Goal: Task Accomplishment & Management: Use online tool/utility

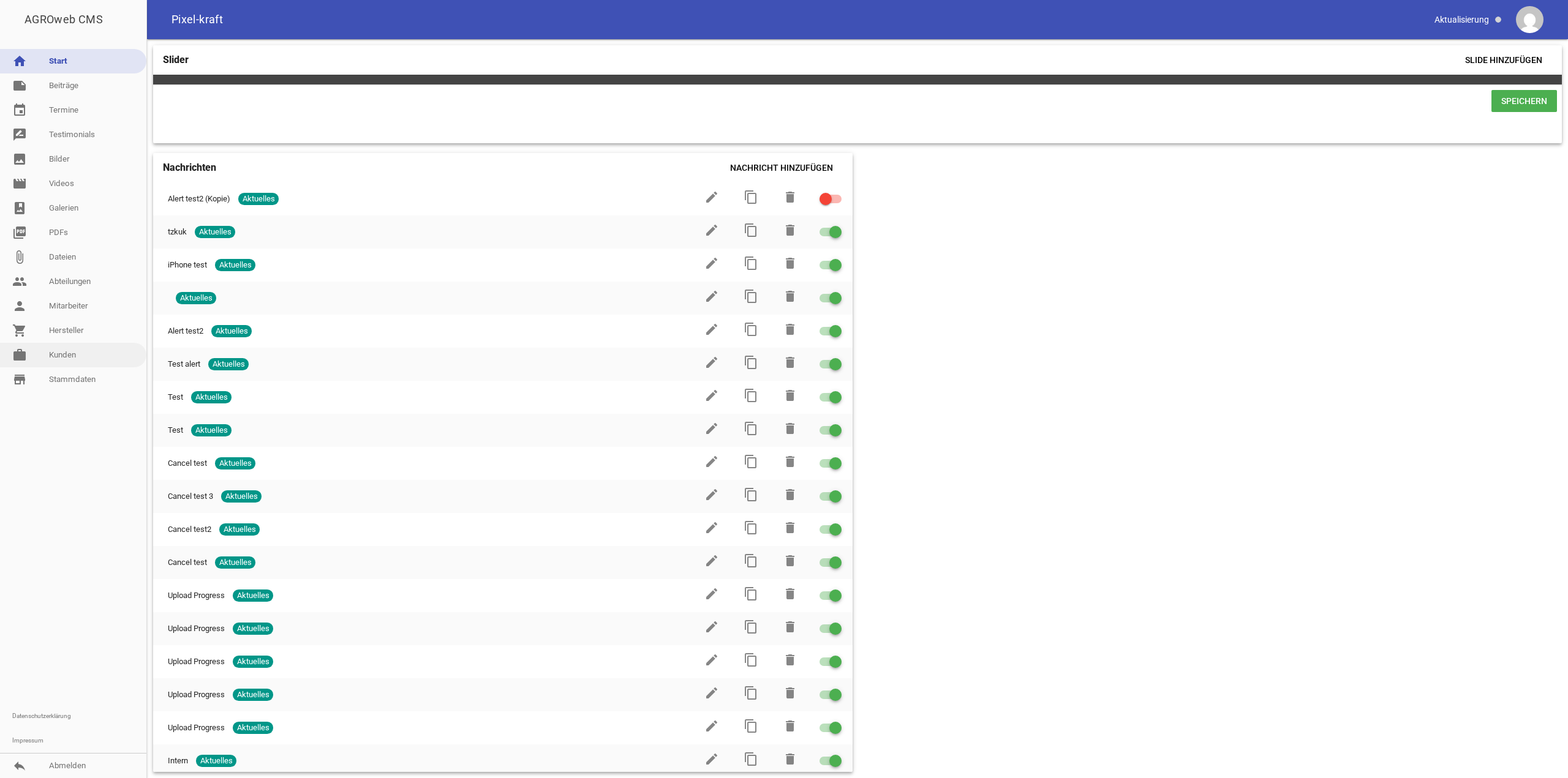
click at [51, 347] on link "work [PERSON_NAME]" at bounding box center [73, 355] width 147 height 24
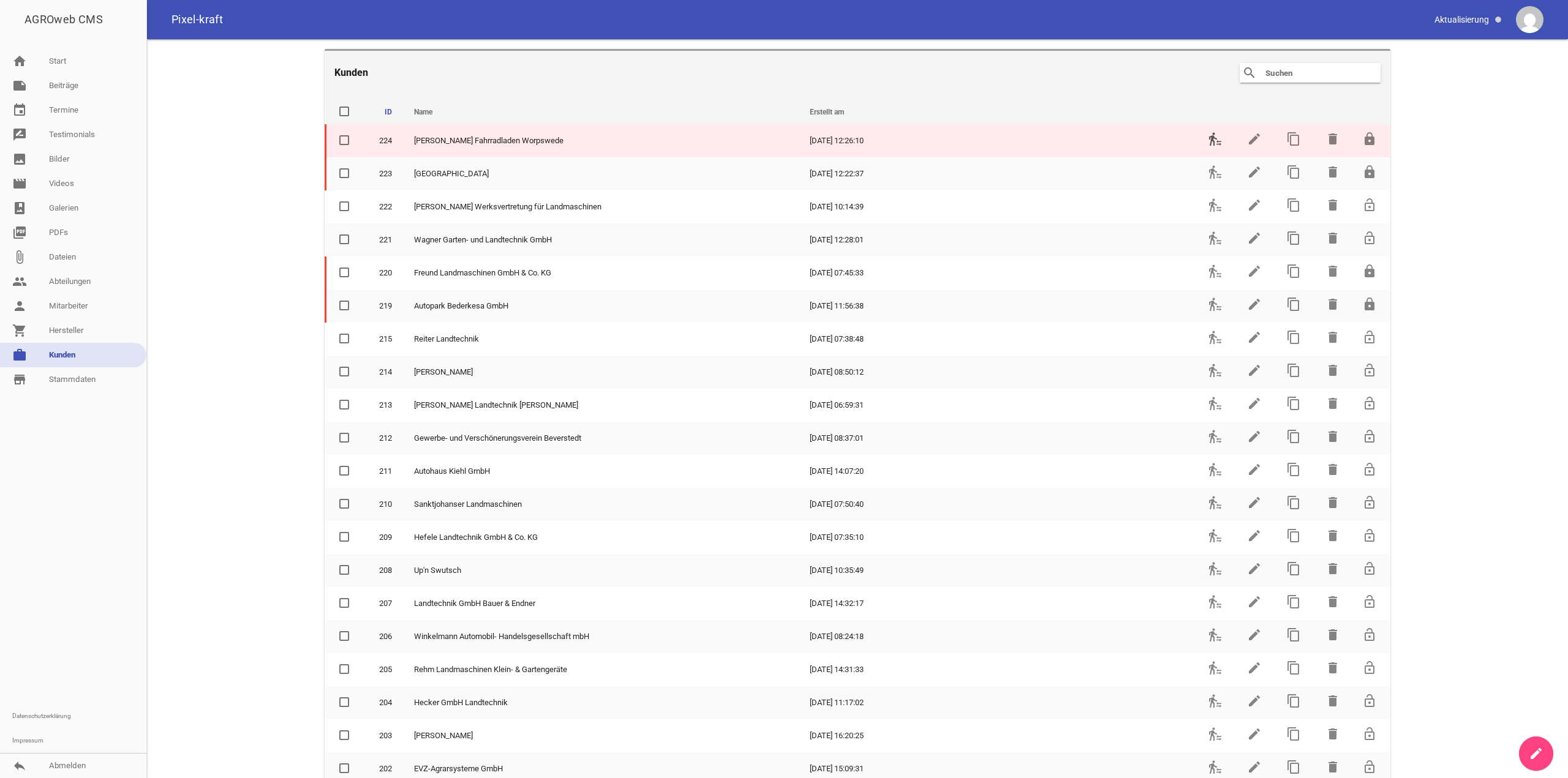
click at [1208, 143] on icon "transfer_within_a_station" at bounding box center [1216, 139] width 15 height 15
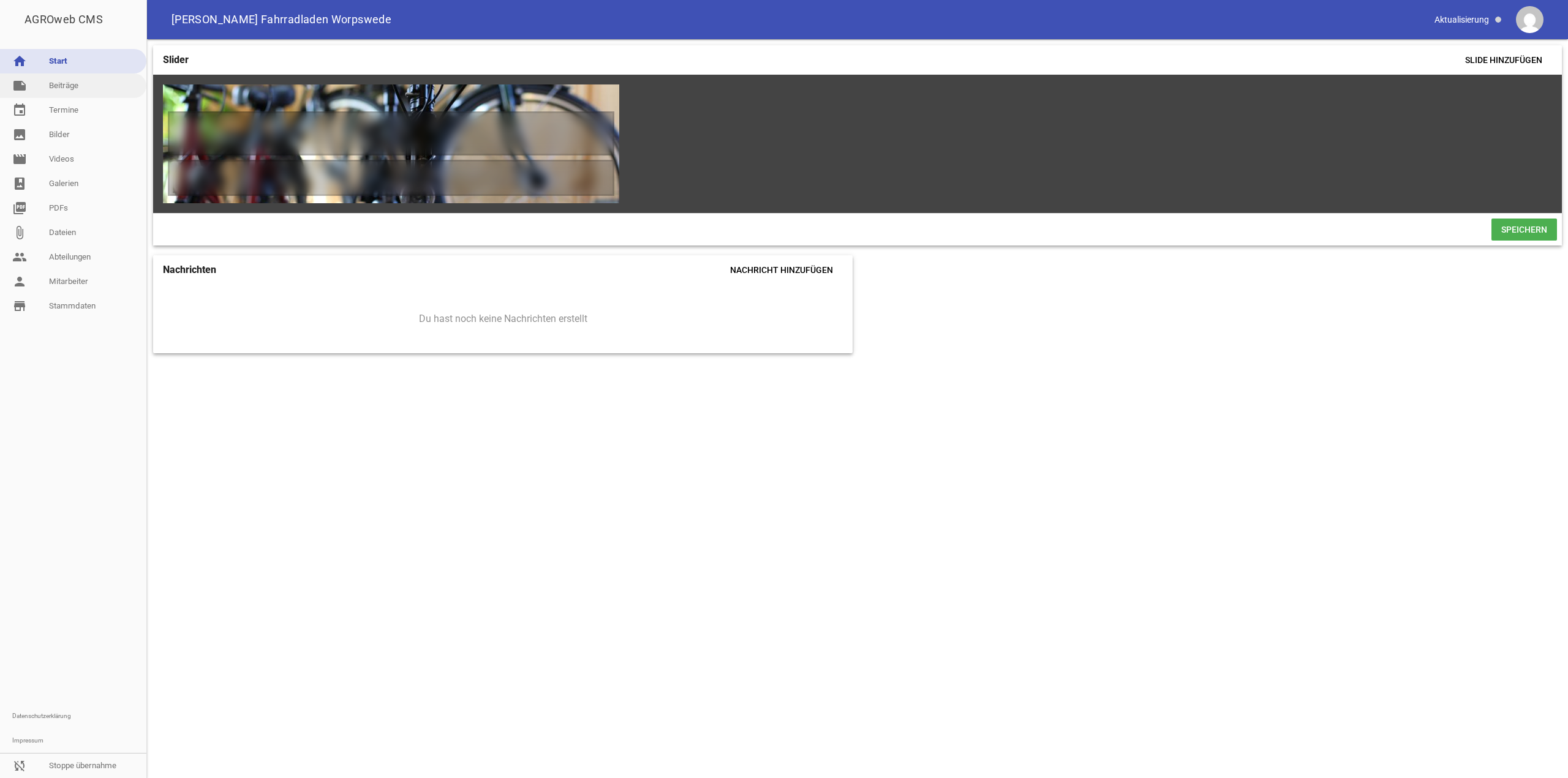
click at [89, 80] on link "note Beiträge" at bounding box center [73, 86] width 147 height 24
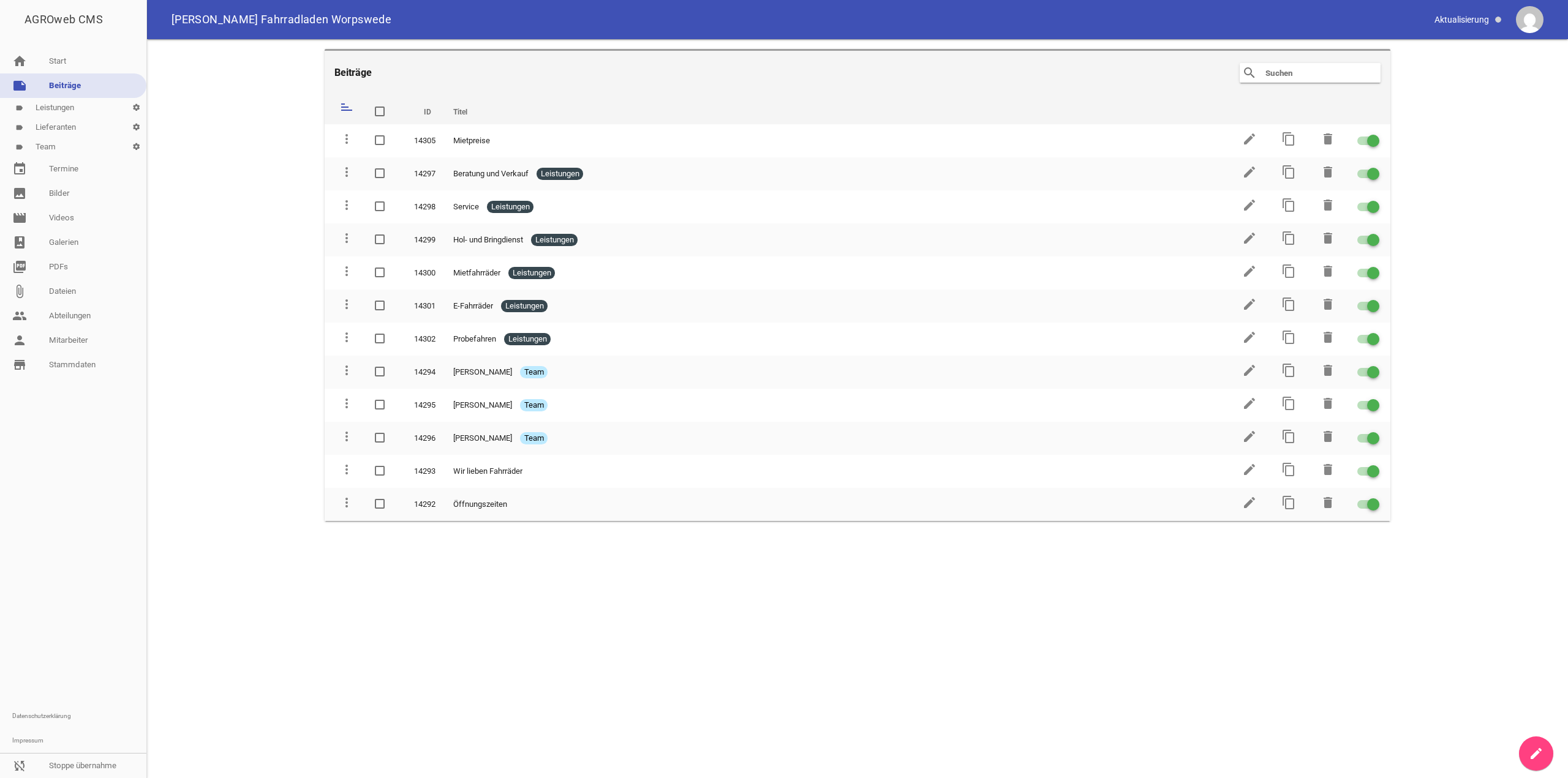
click at [72, 140] on link "label Team settings" at bounding box center [73, 147] width 147 height 20
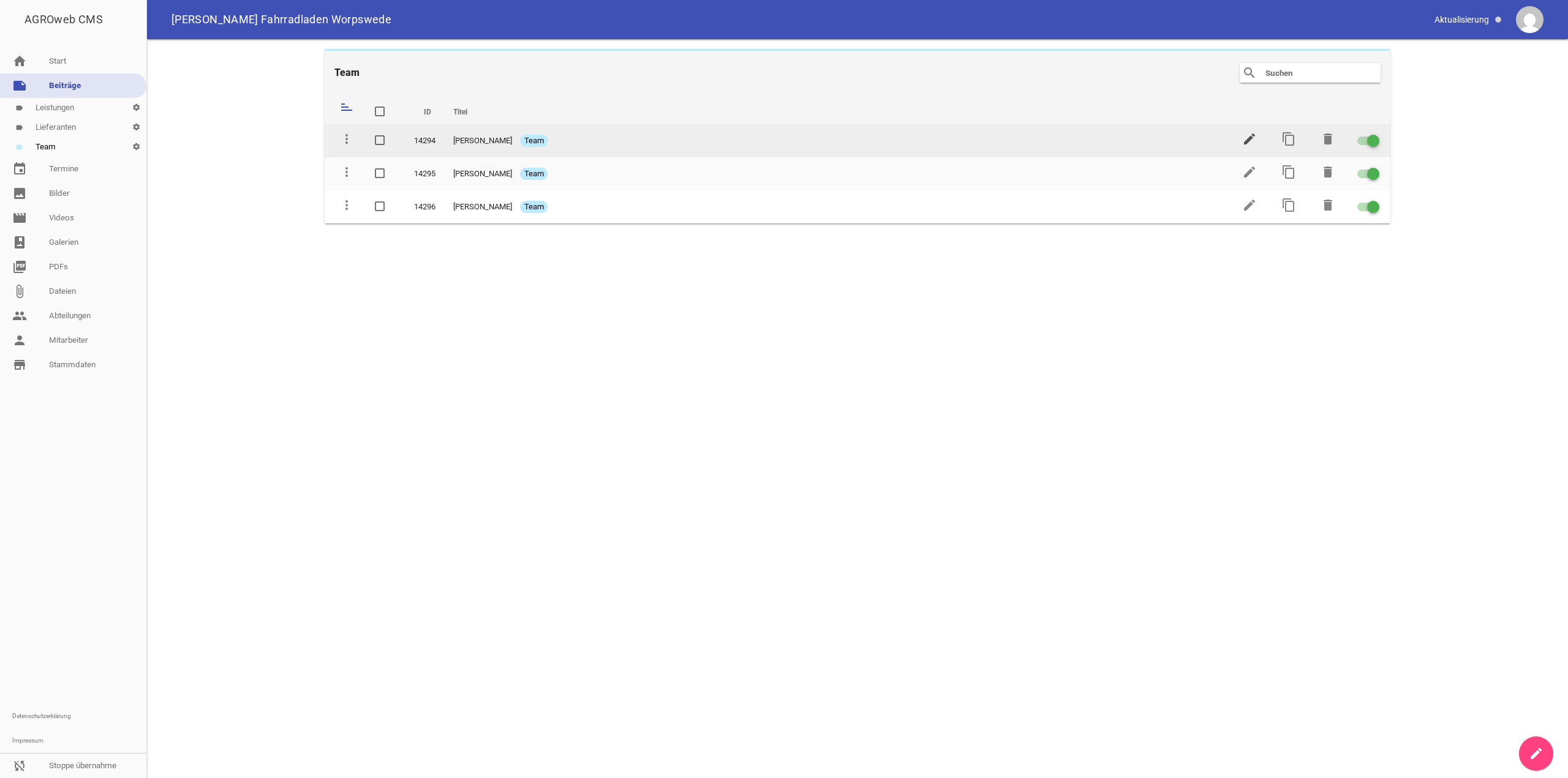
click at [1256, 141] on icon "edit" at bounding box center [1250, 139] width 15 height 15
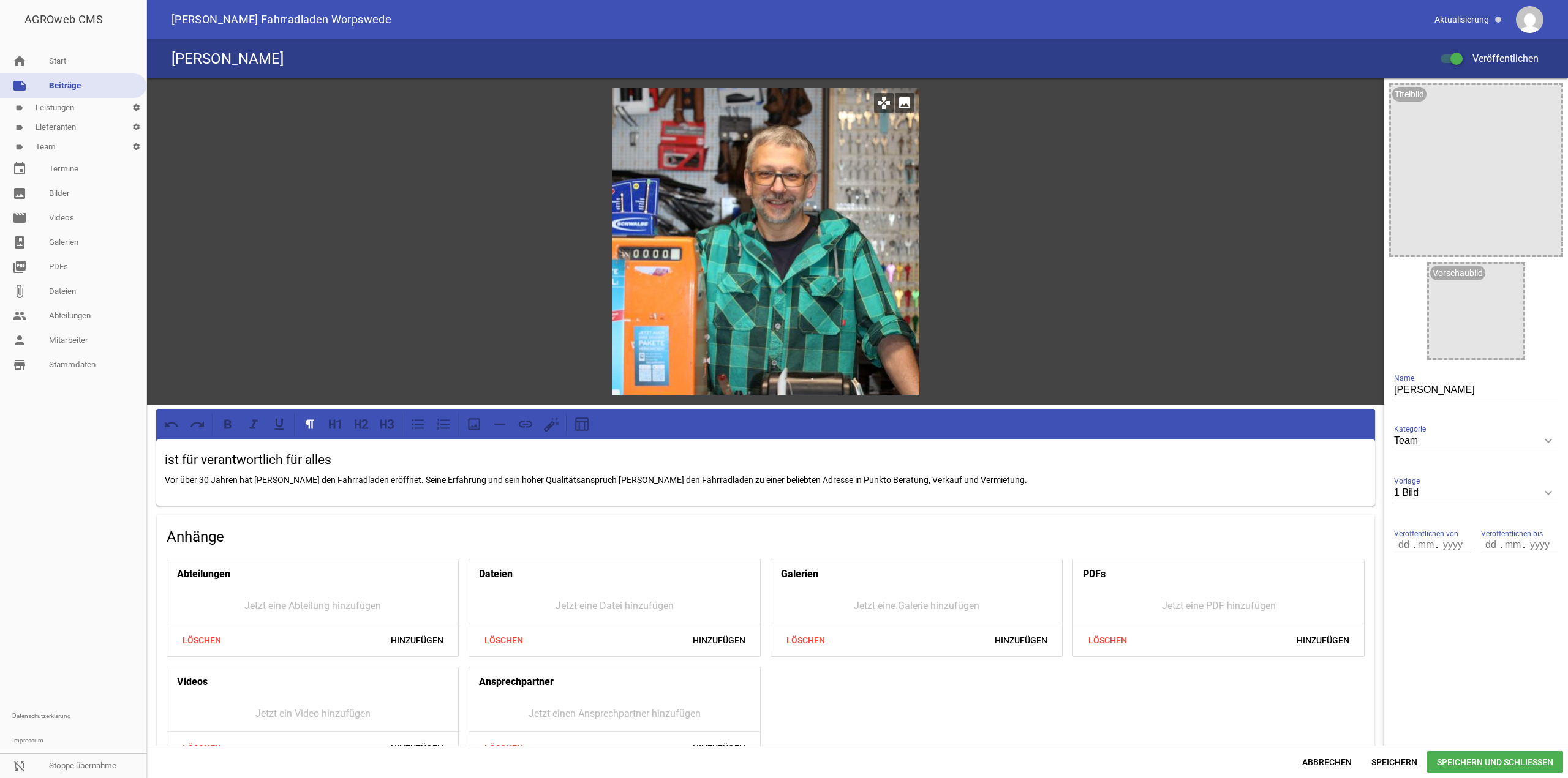
click at [900, 102] on icon "image" at bounding box center [905, 103] width 20 height 20
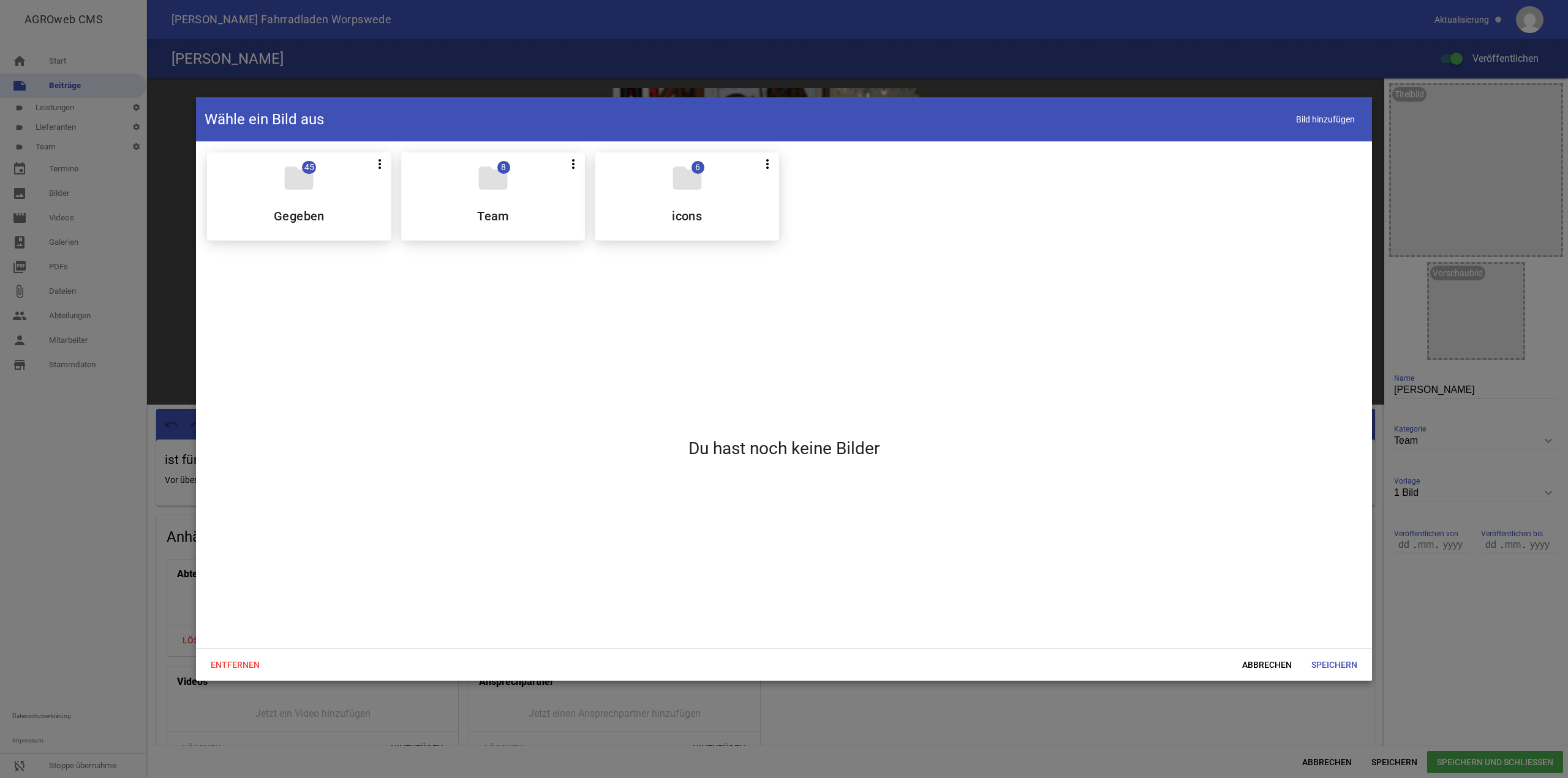
click at [460, 219] on div "folder 8 more_vert Teilen Bearbeiten Löschen Team" at bounding box center [493, 197] width 185 height 88
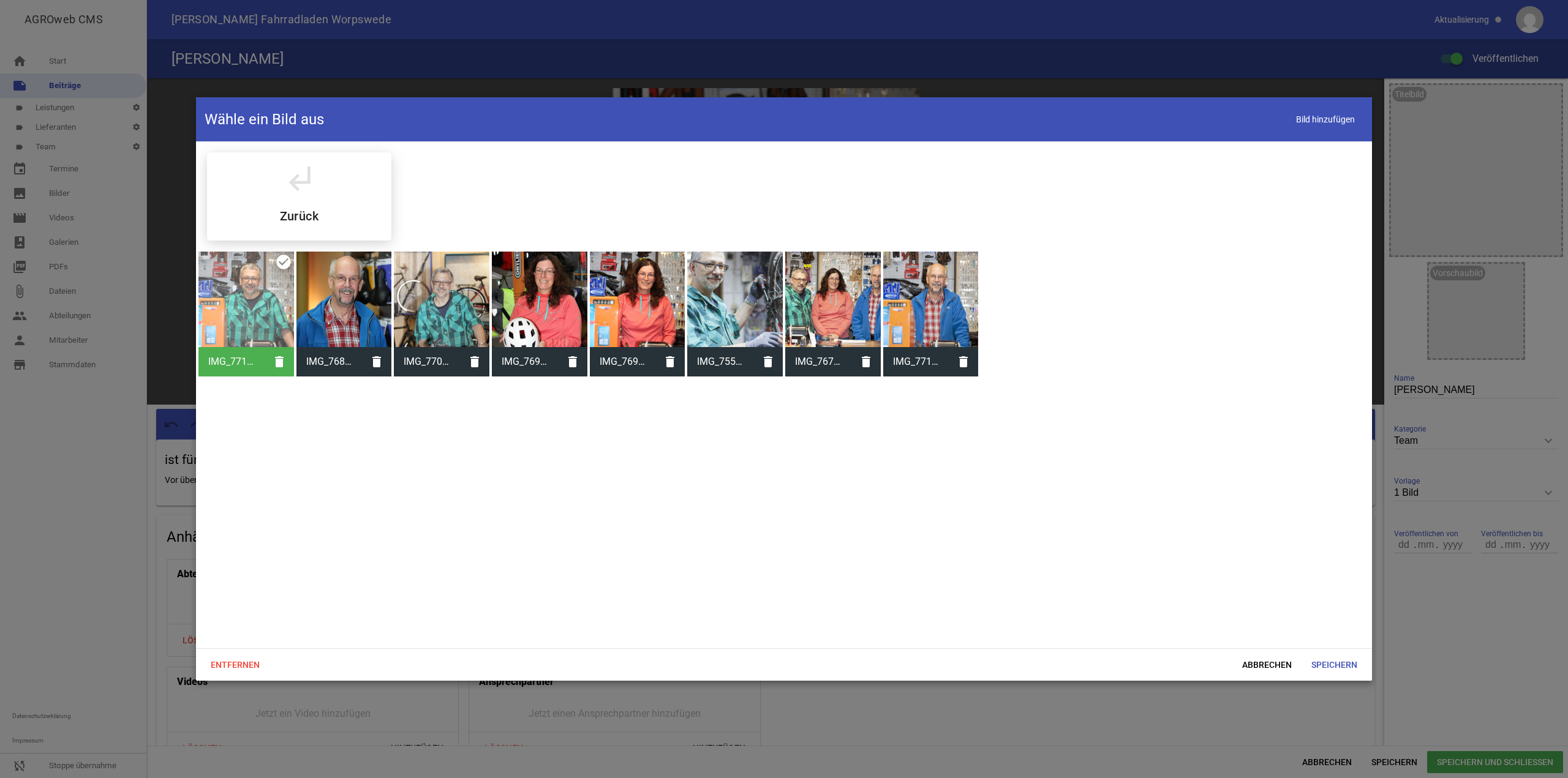
click at [744, 310] on div at bounding box center [734, 299] width 95 height 95
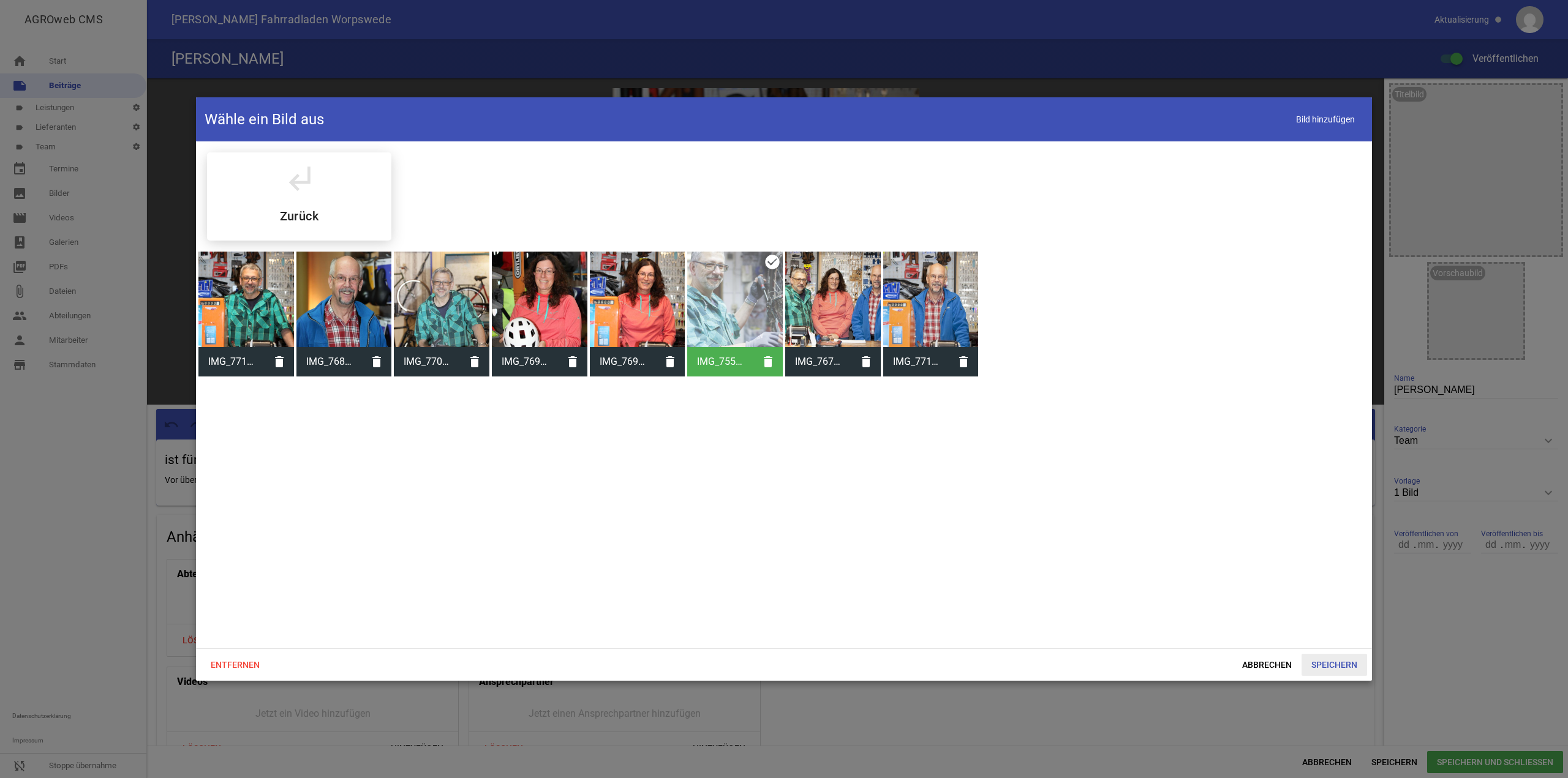
click at [1345, 660] on span "Speichern" at bounding box center [1334, 665] width 66 height 22
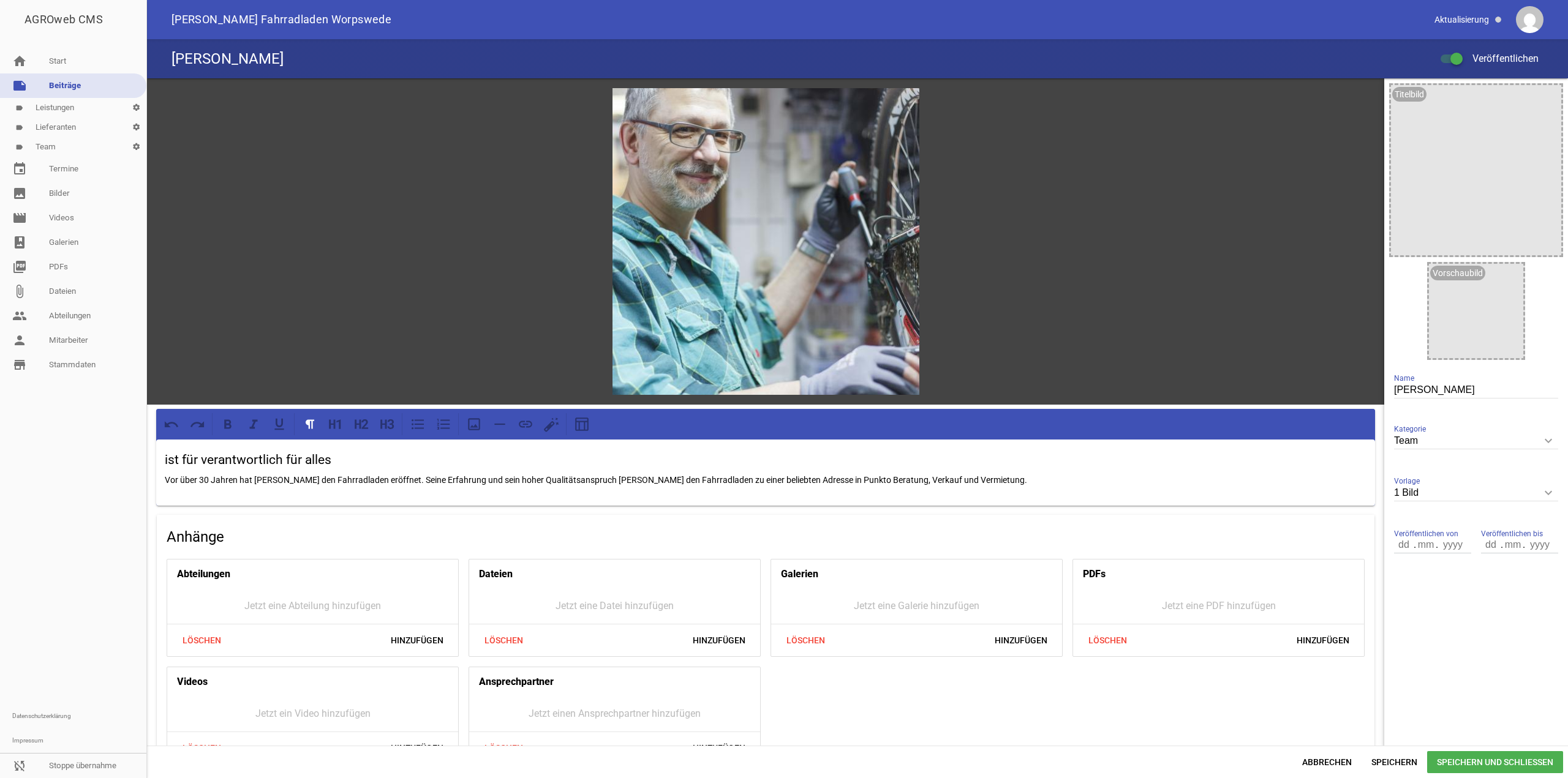
click at [1456, 746] on div "Abbrechen Speichern Speichern und Schließen" at bounding box center [857, 762] width 1421 height 32
click at [1453, 755] on span "Speichern und Schließen" at bounding box center [1495, 762] width 136 height 22
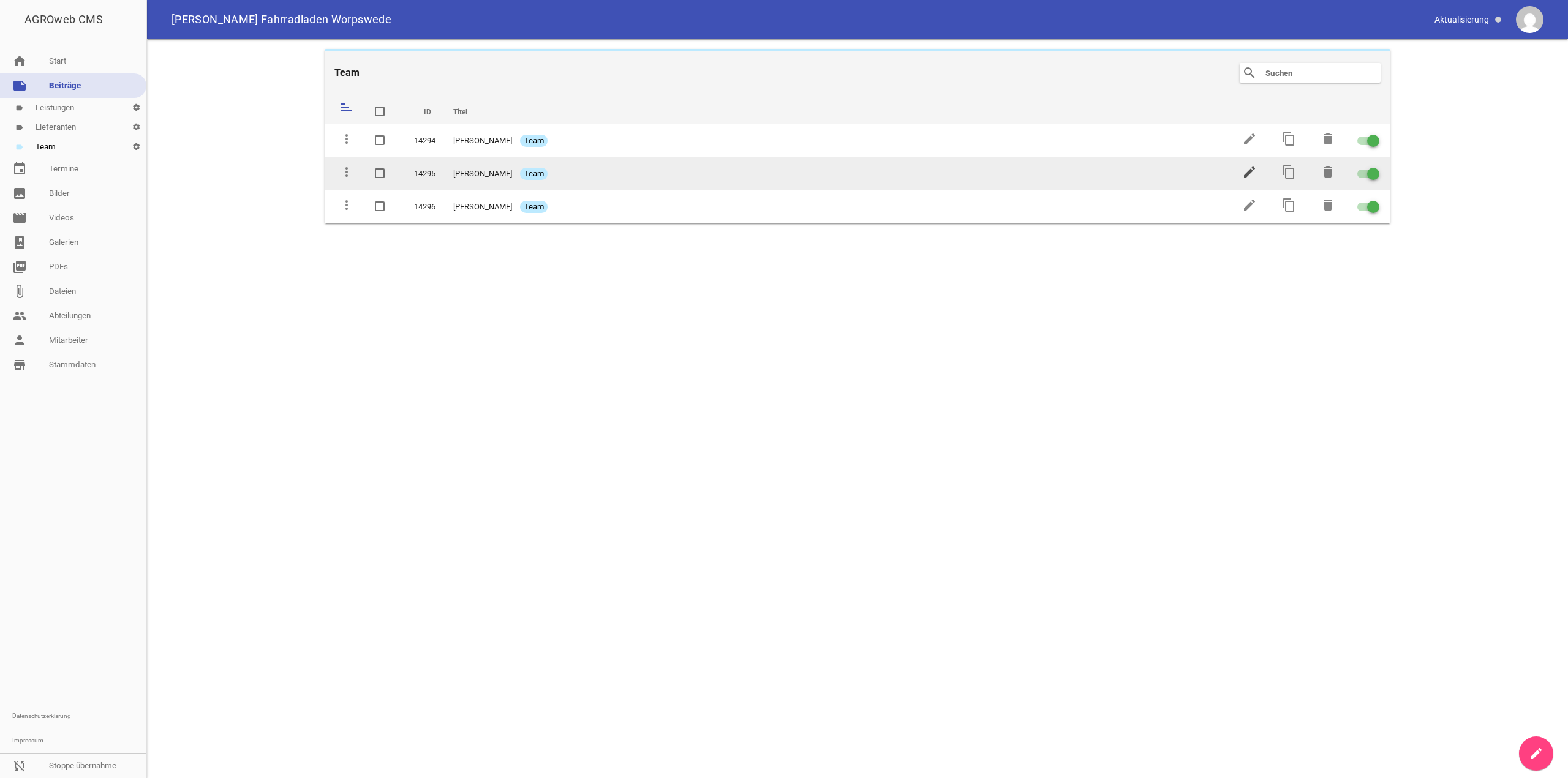
click at [1252, 170] on icon "edit" at bounding box center [1250, 172] width 15 height 15
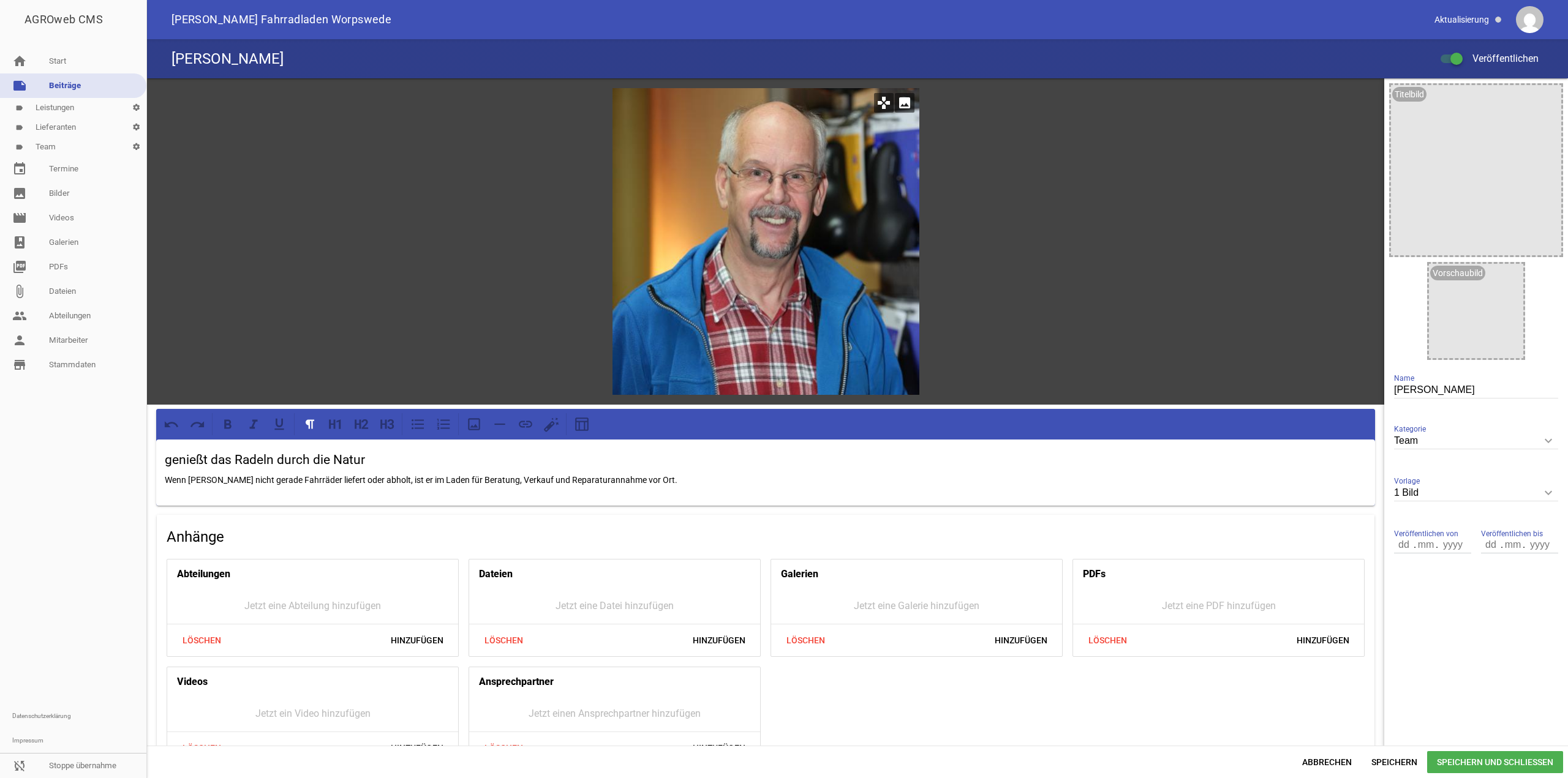
click at [907, 101] on icon "image" at bounding box center [905, 103] width 20 height 20
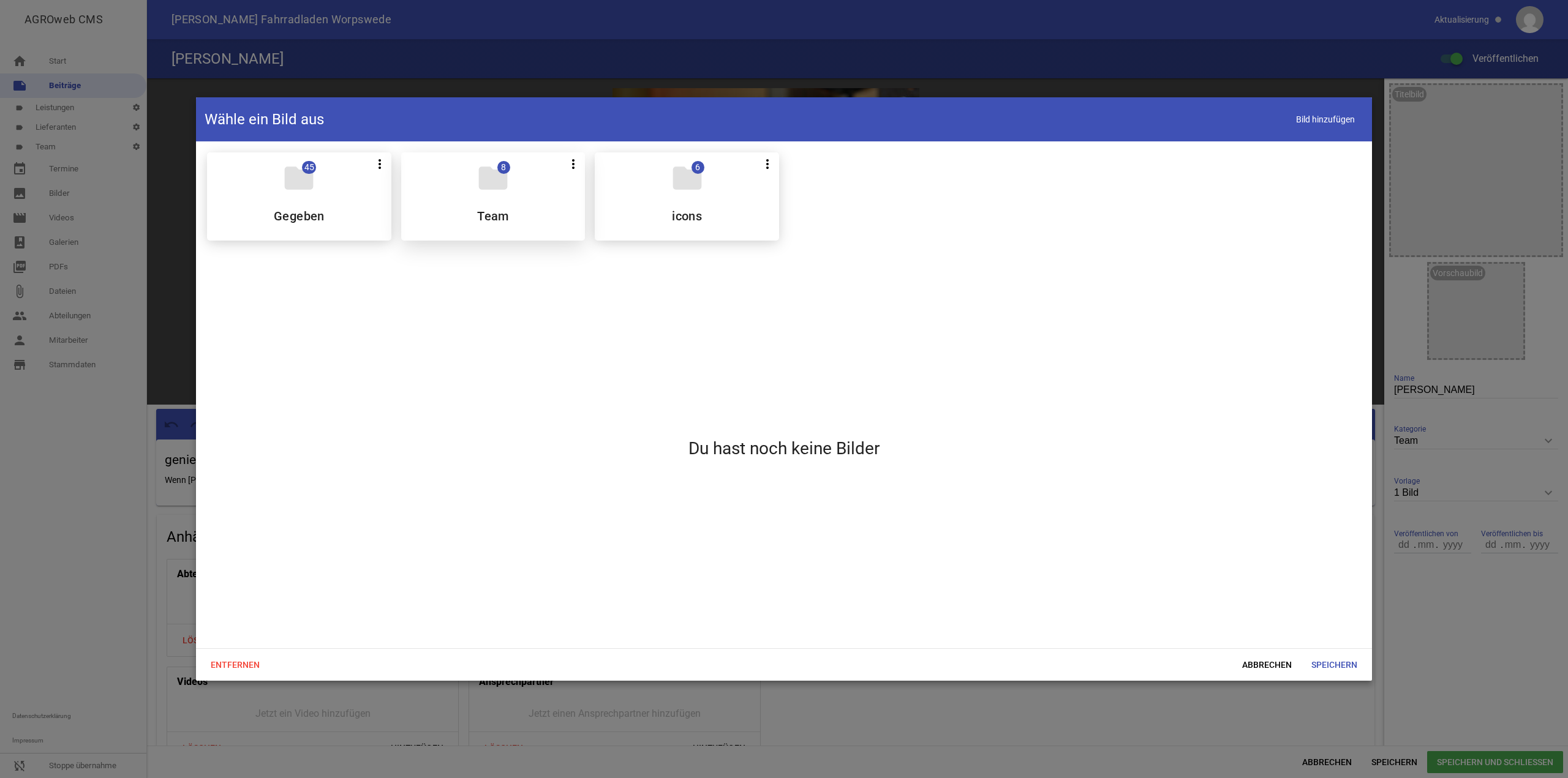
click at [498, 153] on div "folder 8 more_vert Teilen Bearbeiten Löschen Team" at bounding box center [493, 197] width 185 height 88
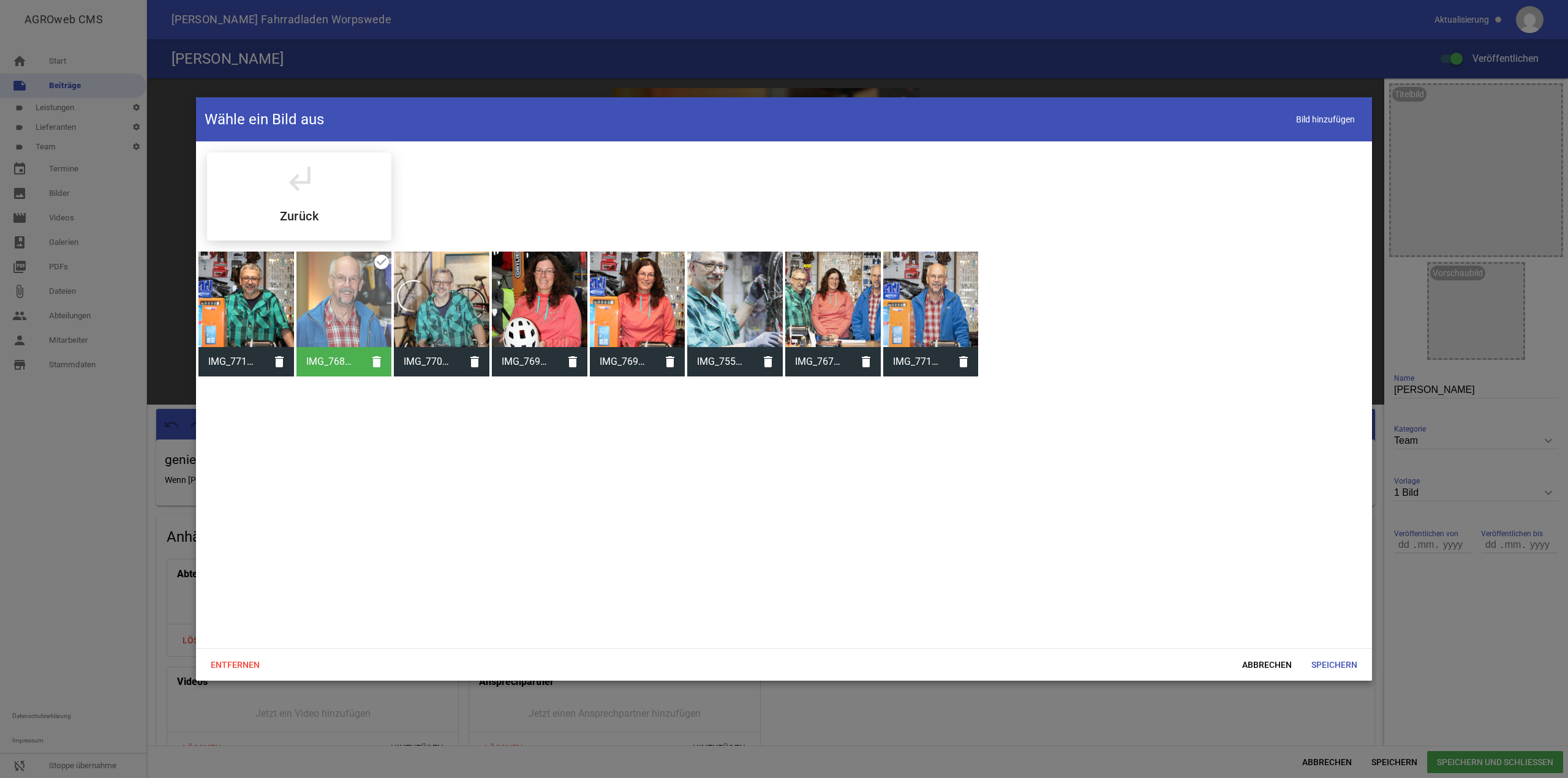
click at [202, 197] on div "subdirectory_arrow_left Zurück" at bounding box center [784, 196] width 1174 height 107
click at [254, 195] on div "subdirectory_arrow_left Zurück" at bounding box center [299, 197] width 185 height 88
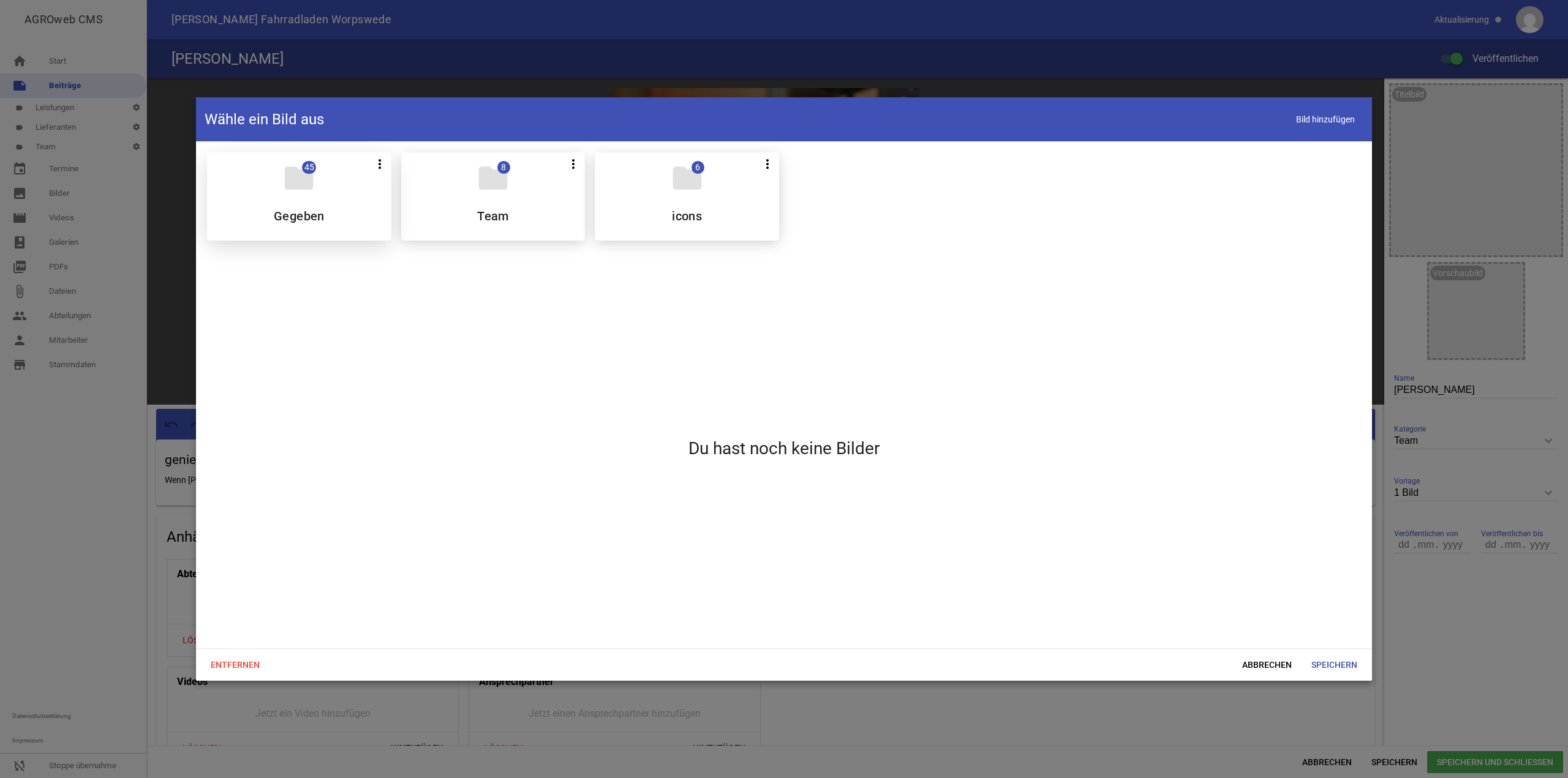
click at [329, 214] on div "folder 45 more_vert Teilen Bearbeiten Löschen Gegeben" at bounding box center [299, 197] width 185 height 88
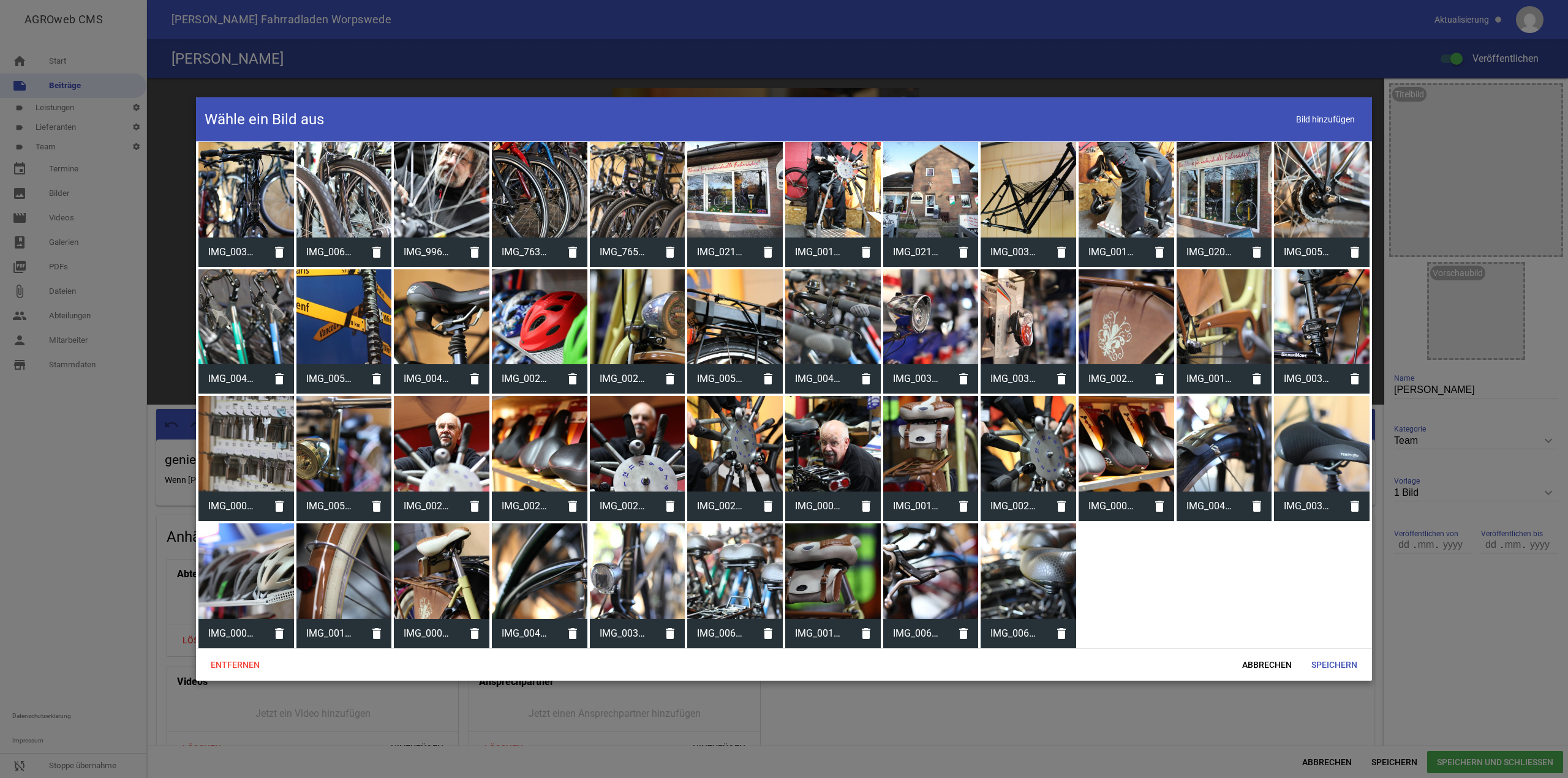
scroll to position [49, 0]
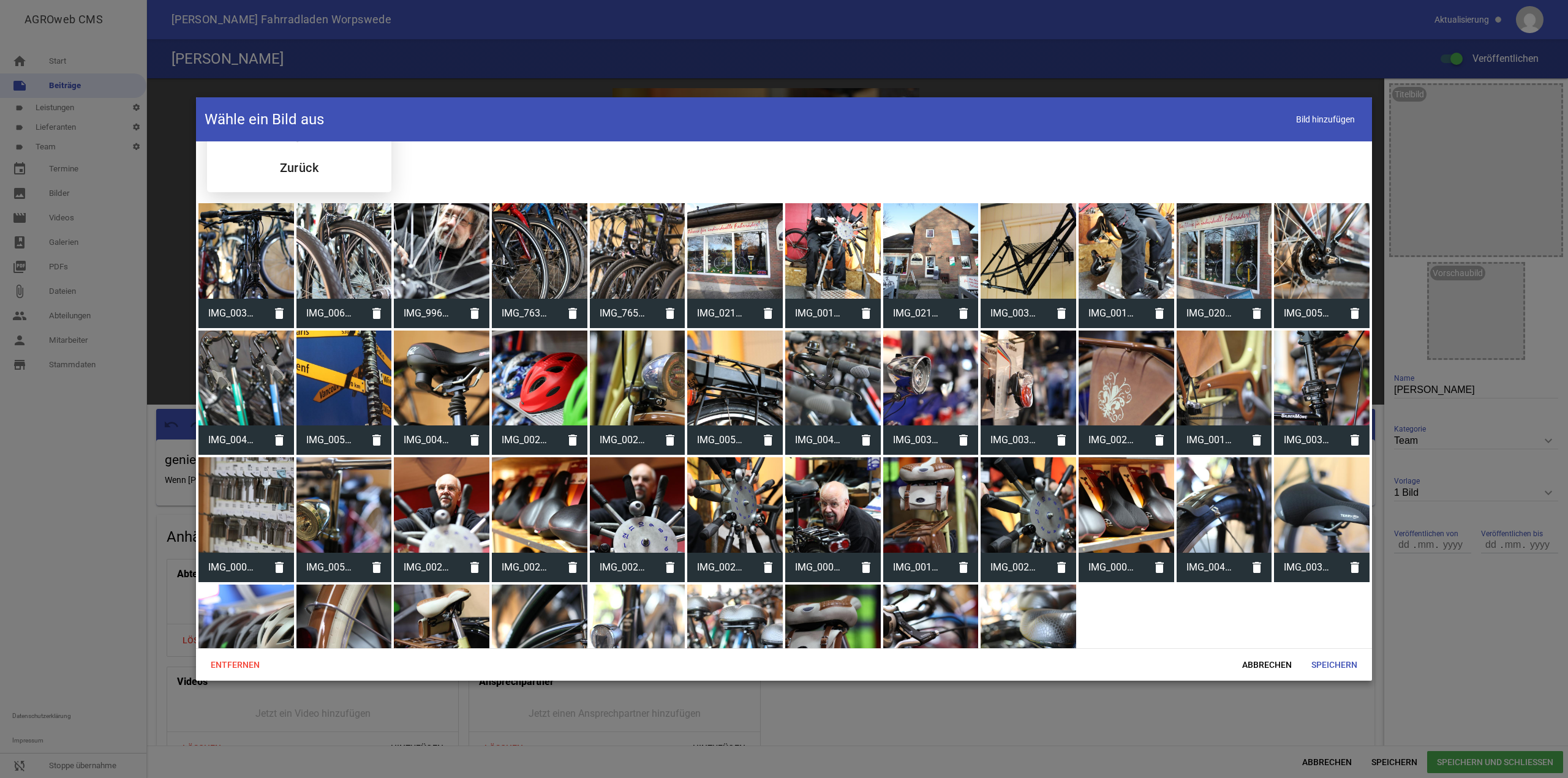
click at [247, 169] on div "subdirectory_arrow_left Zurück" at bounding box center [299, 148] width 185 height 88
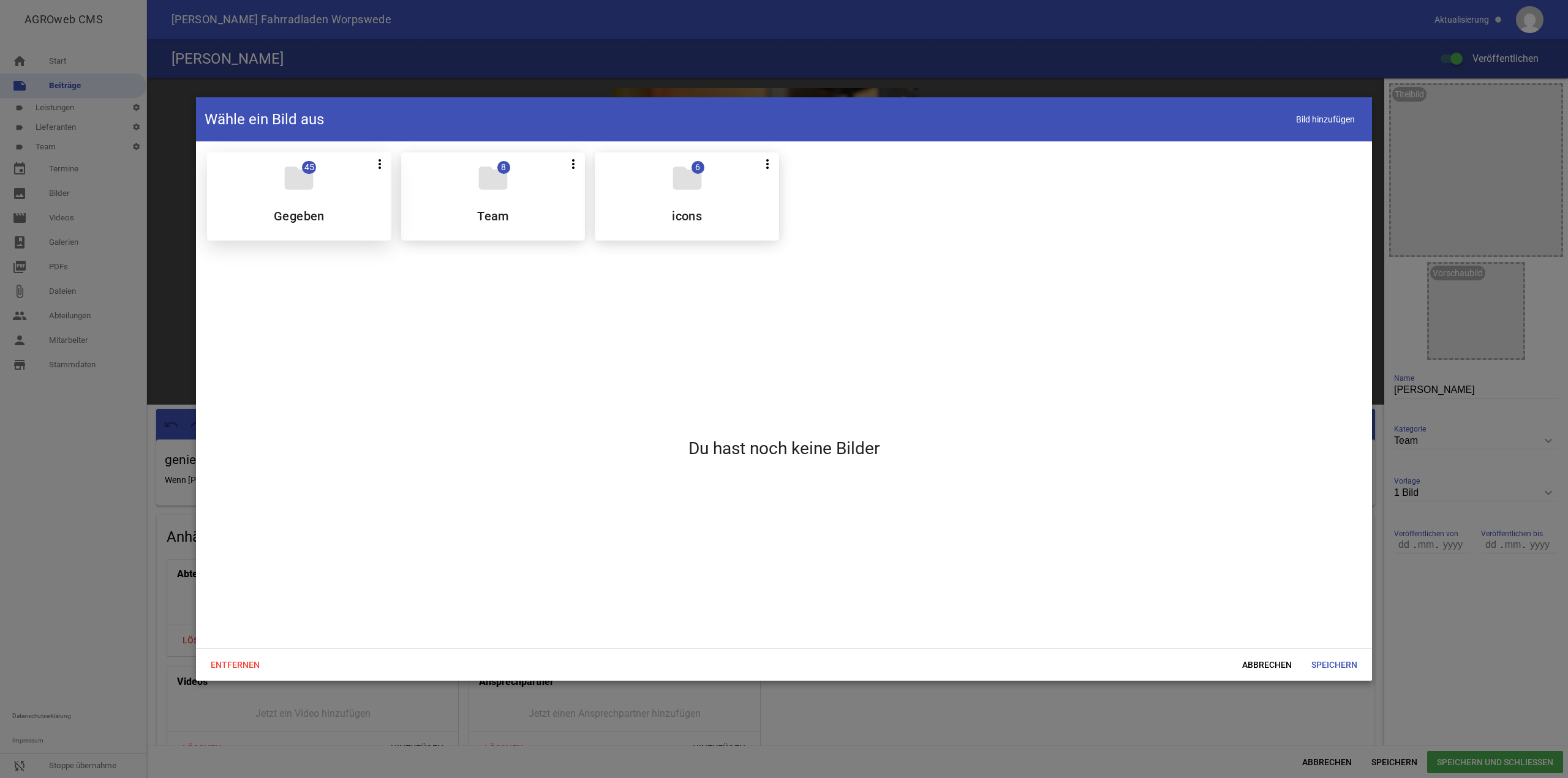
scroll to position [0, 0]
click at [519, 180] on div "folder 8 more_vert Teilen Bearbeiten Löschen Team" at bounding box center [493, 197] width 185 height 88
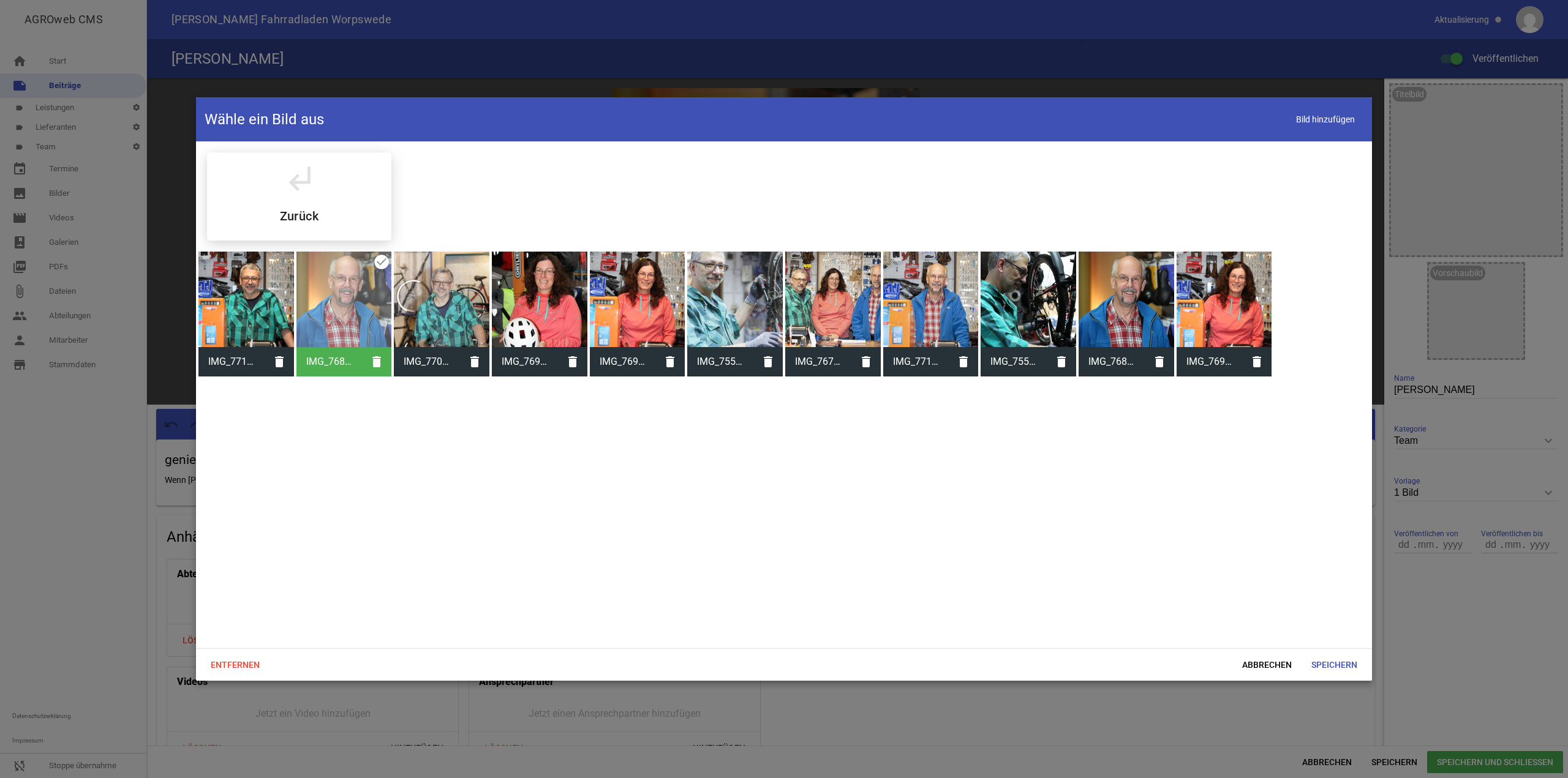
click at [1245, 299] on div at bounding box center [1224, 299] width 95 height 95
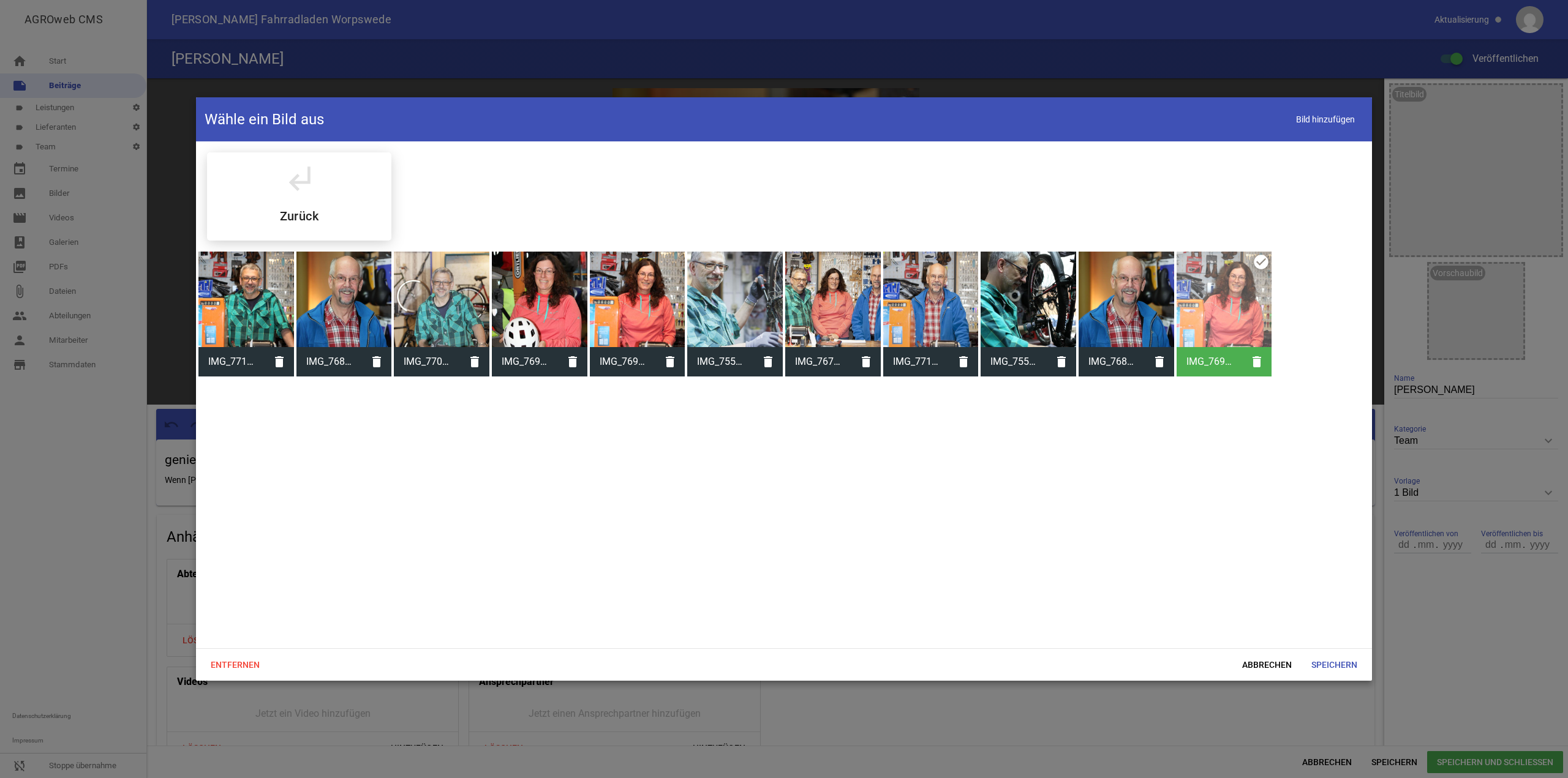
click at [1339, 650] on div "Entfernen Abbrechen Speichern" at bounding box center [784, 664] width 1176 height 32
click at [1337, 656] on span "Speichern" at bounding box center [1334, 665] width 66 height 22
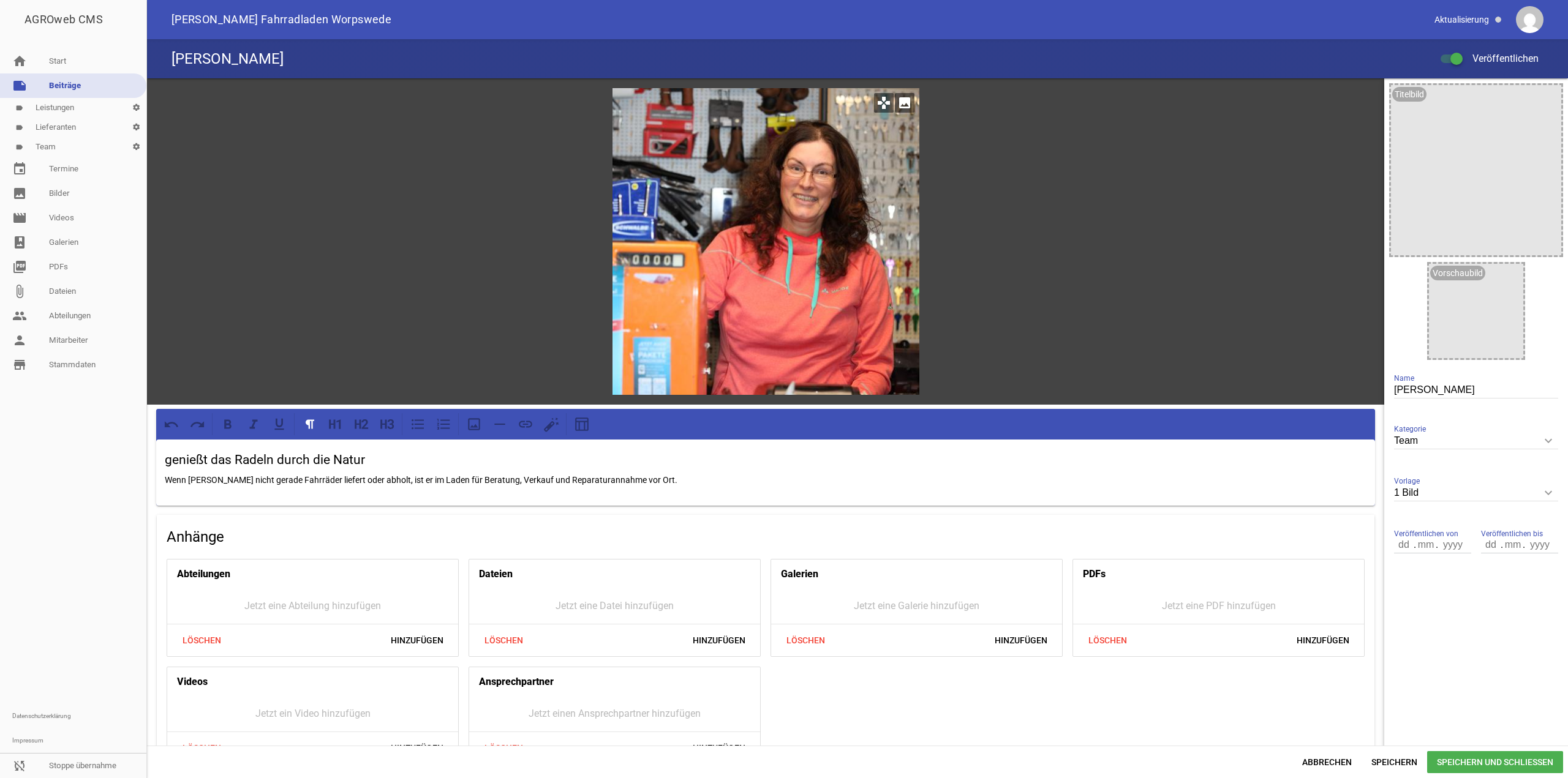
click at [902, 108] on icon "image" at bounding box center [905, 103] width 20 height 20
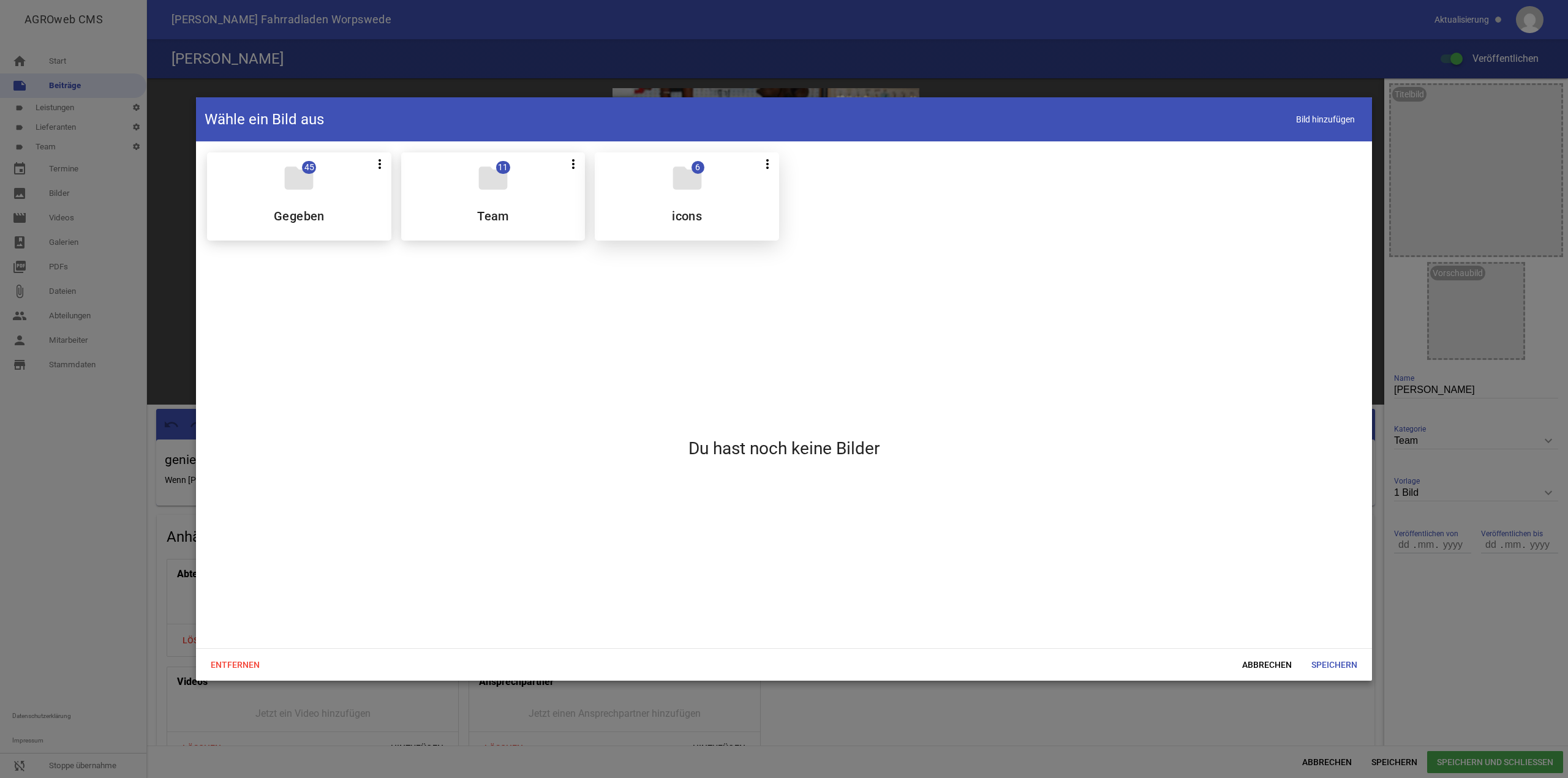
click at [663, 199] on div "folder 6 more_vert Teilen Bearbeiten Löschen icons" at bounding box center [687, 197] width 185 height 88
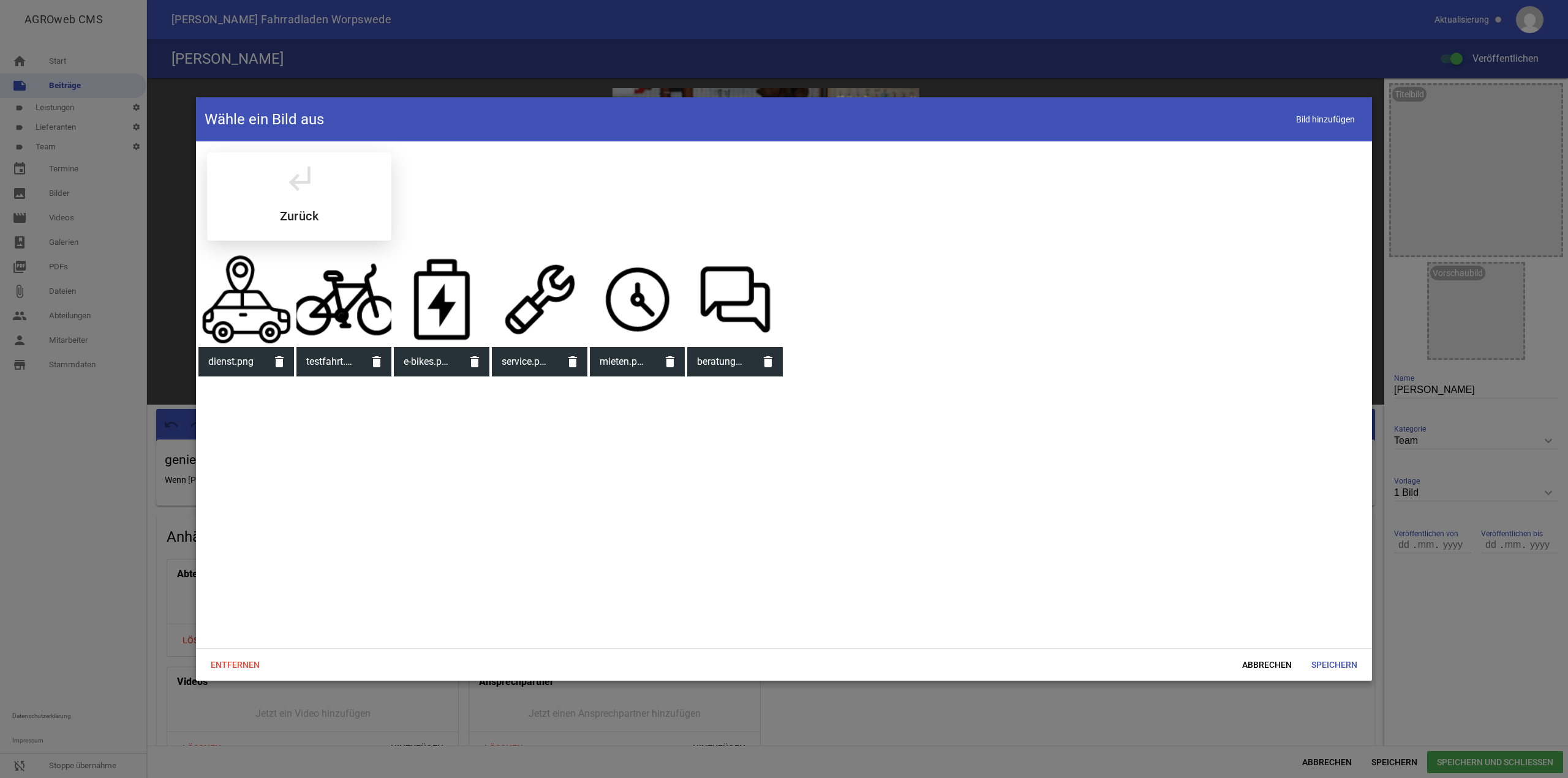
click at [323, 179] on div "subdirectory_arrow_left Zurück" at bounding box center [299, 197] width 185 height 88
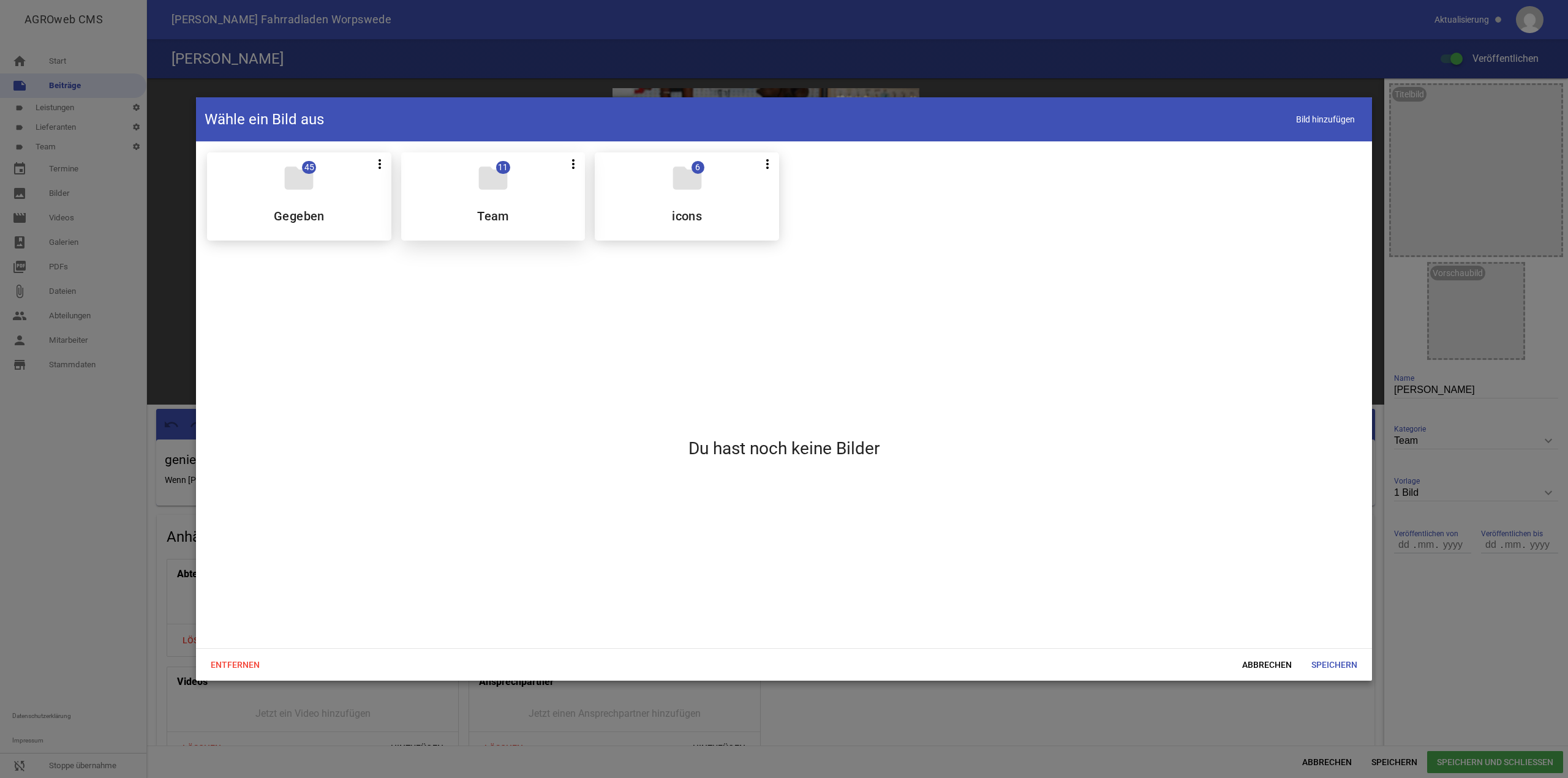
click at [571, 199] on div "folder 11 more_vert Teilen Bearbeiten Löschen Team" at bounding box center [493, 197] width 185 height 88
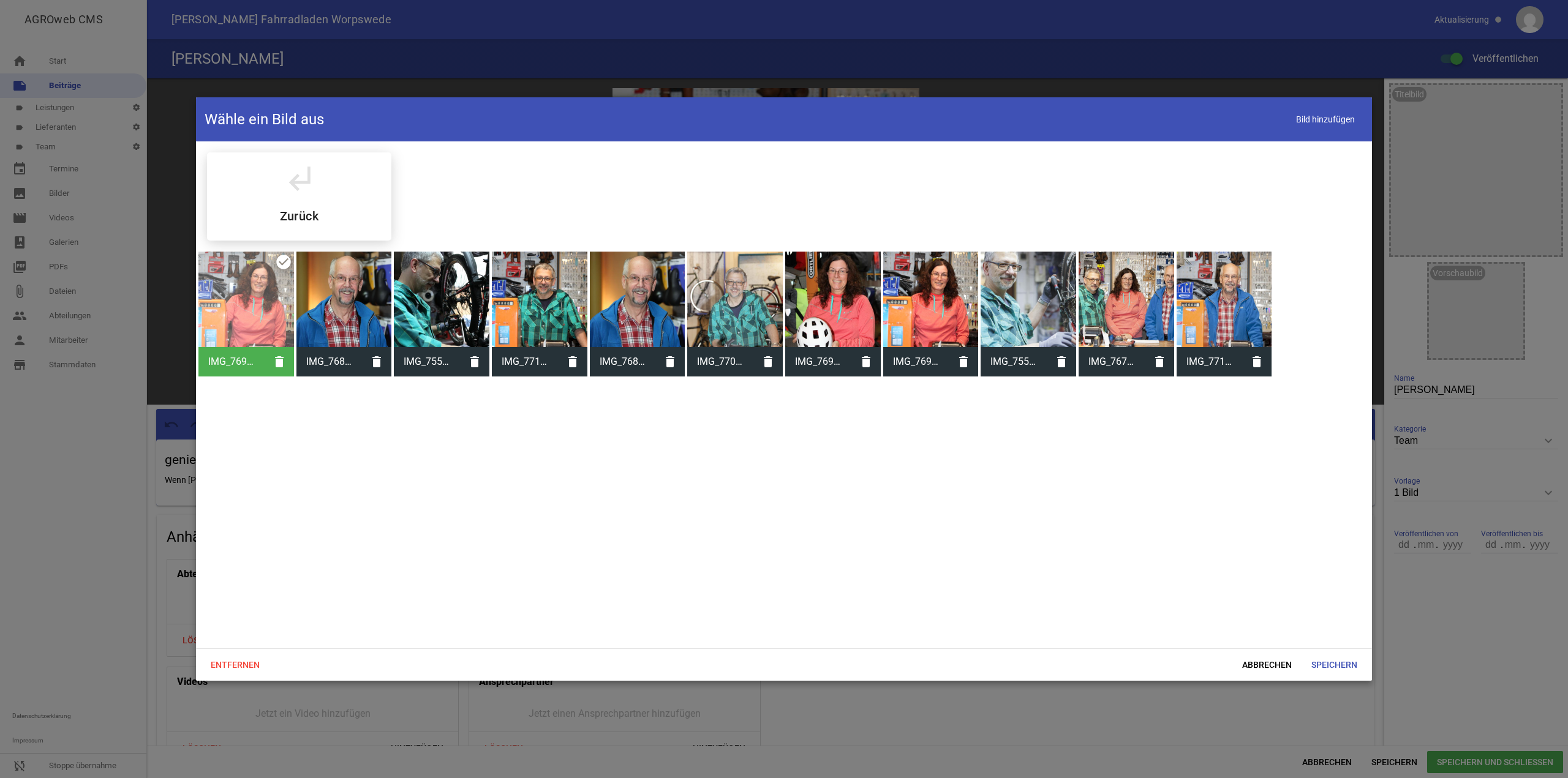
click at [1221, 301] on div at bounding box center [1224, 299] width 95 height 95
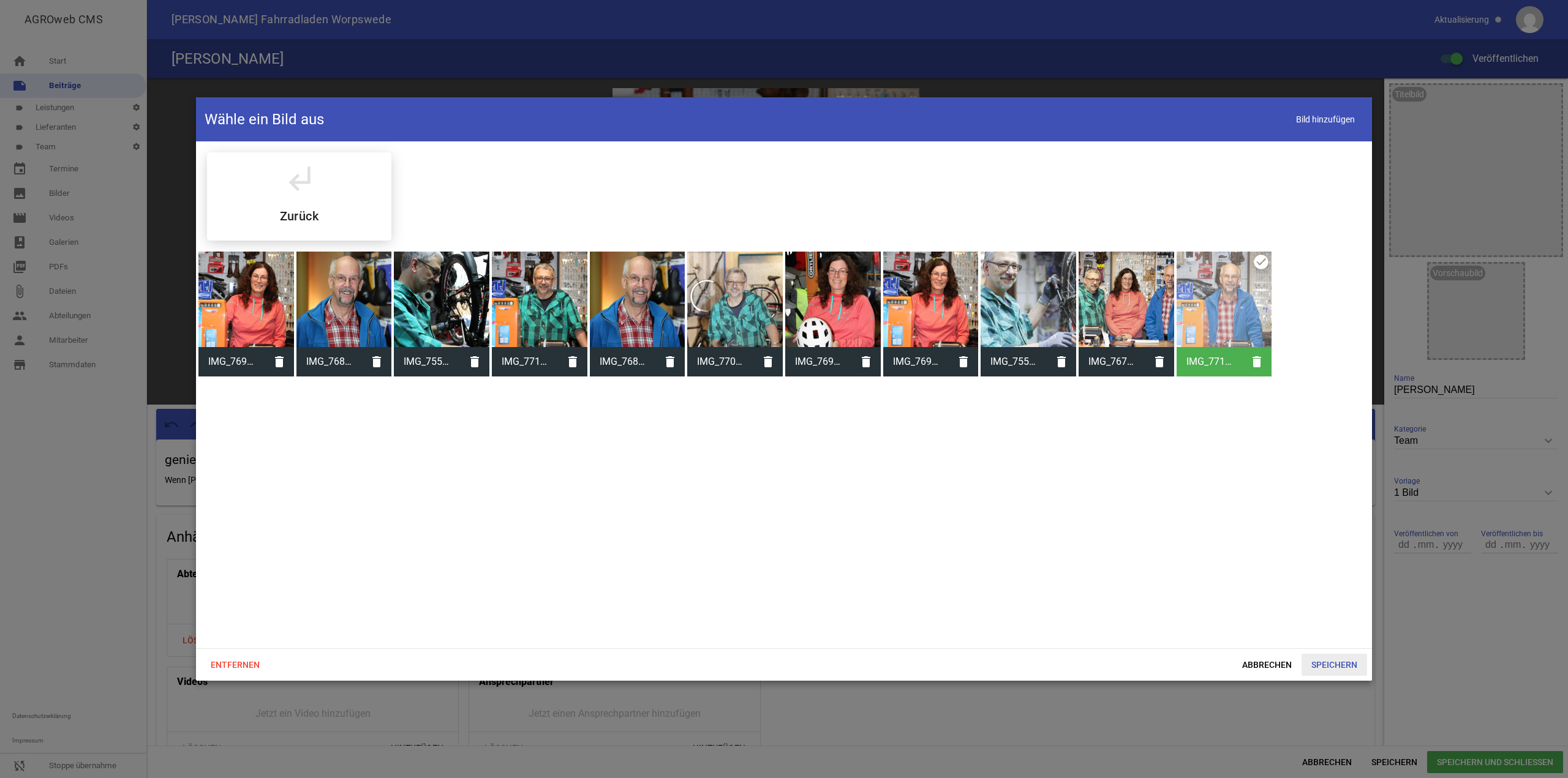
click at [1346, 658] on span "Speichern" at bounding box center [1334, 665] width 66 height 22
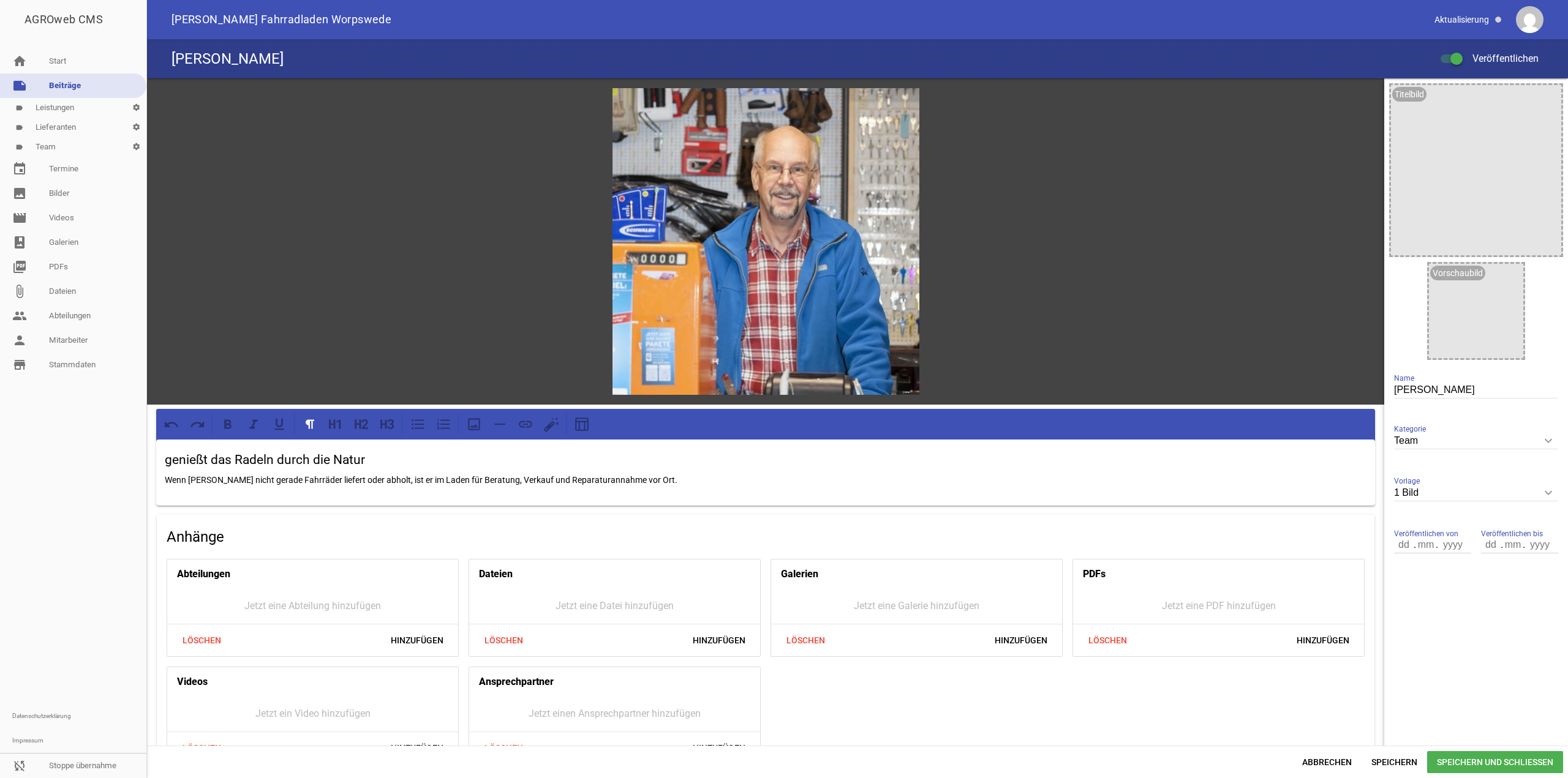
click at [1452, 762] on span "Speichern und Schließen" at bounding box center [1495, 762] width 136 height 22
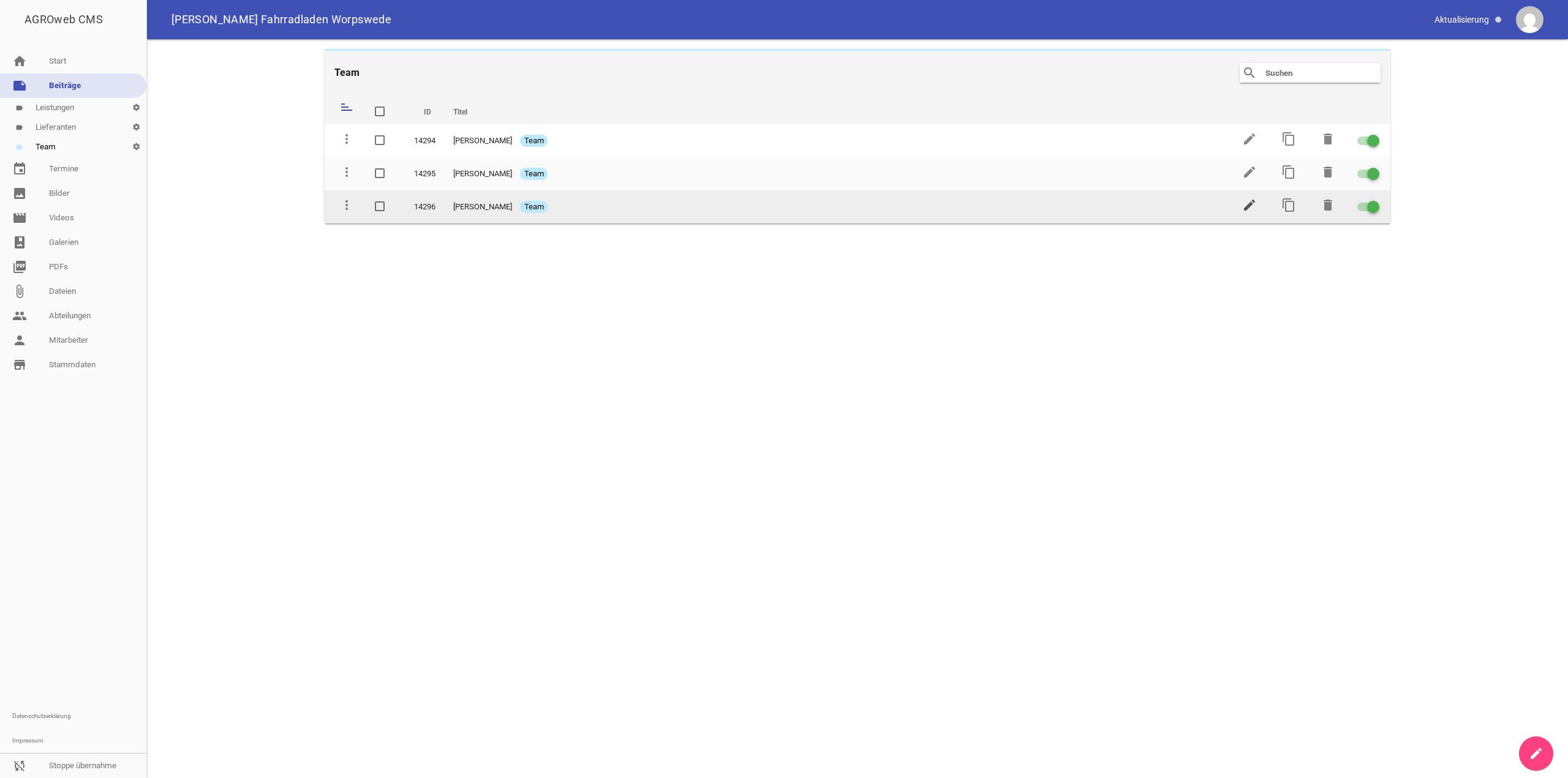
click at [1243, 212] on icon "edit" at bounding box center [1250, 205] width 15 height 15
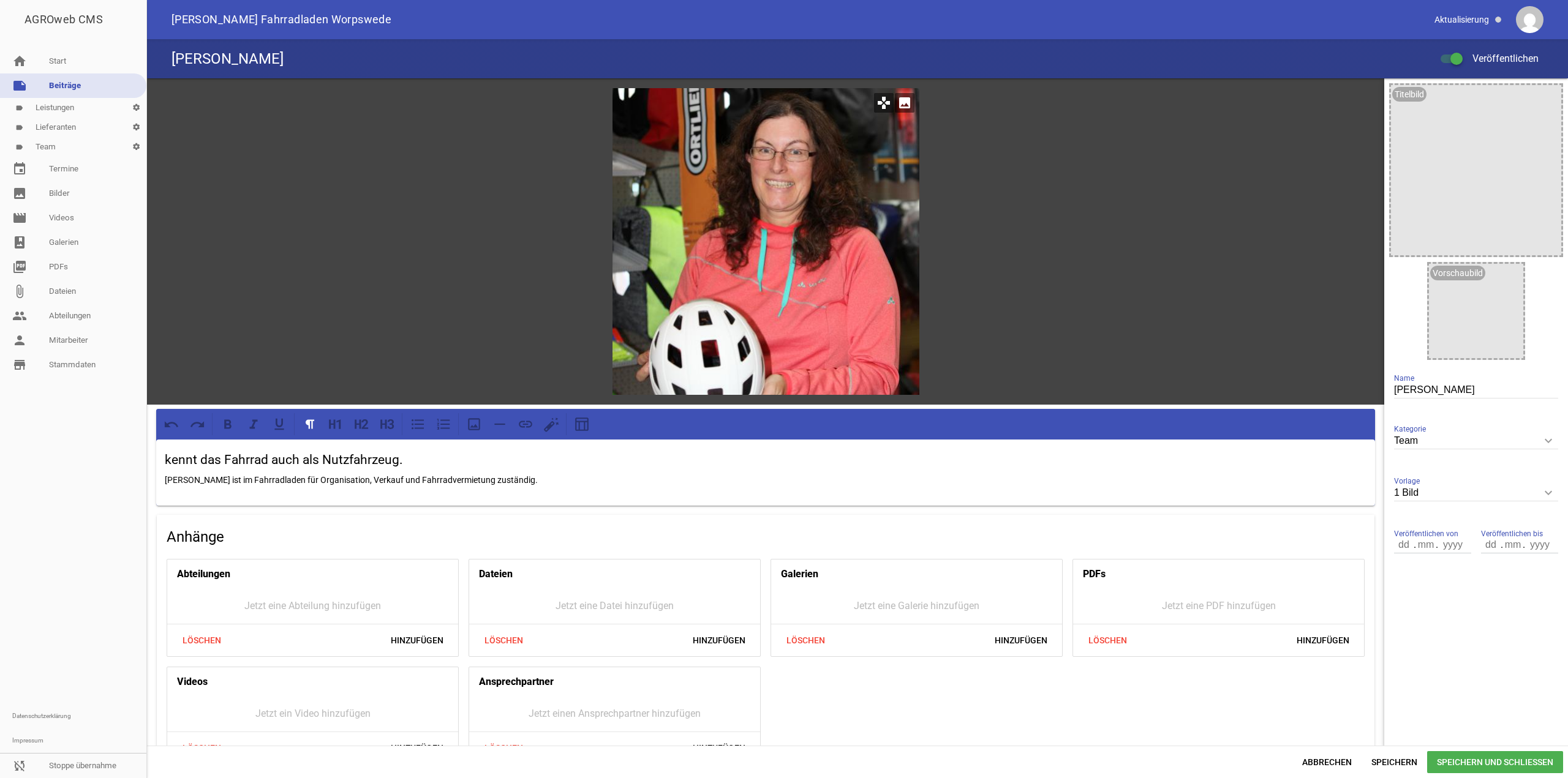
click at [907, 102] on icon "image" at bounding box center [905, 103] width 20 height 20
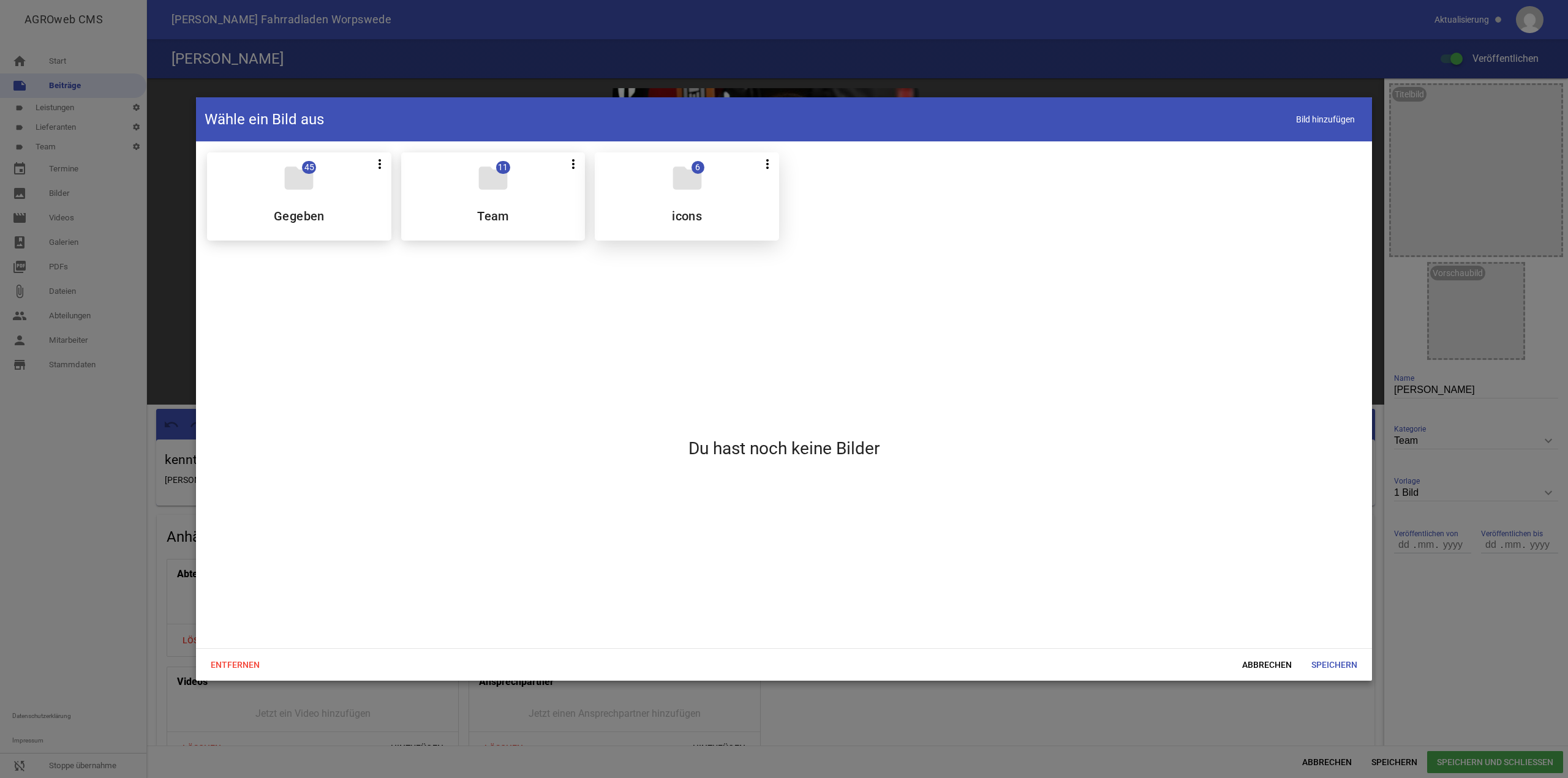
click at [684, 196] on div "folder 6 more_vert Teilen Bearbeiten Löschen icons" at bounding box center [687, 197] width 185 height 88
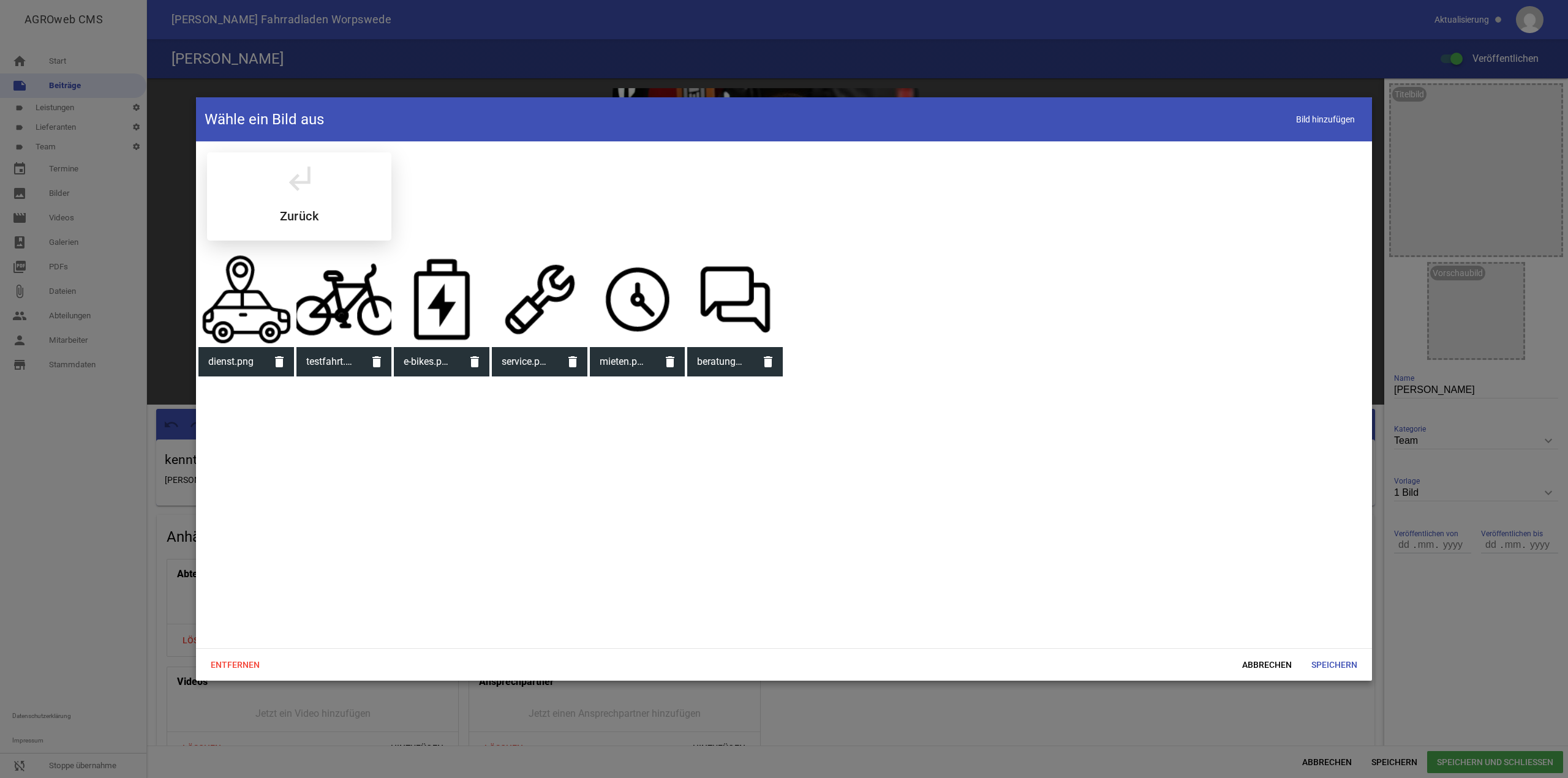
click at [274, 182] on div "subdirectory_arrow_left Zurück" at bounding box center [299, 197] width 185 height 88
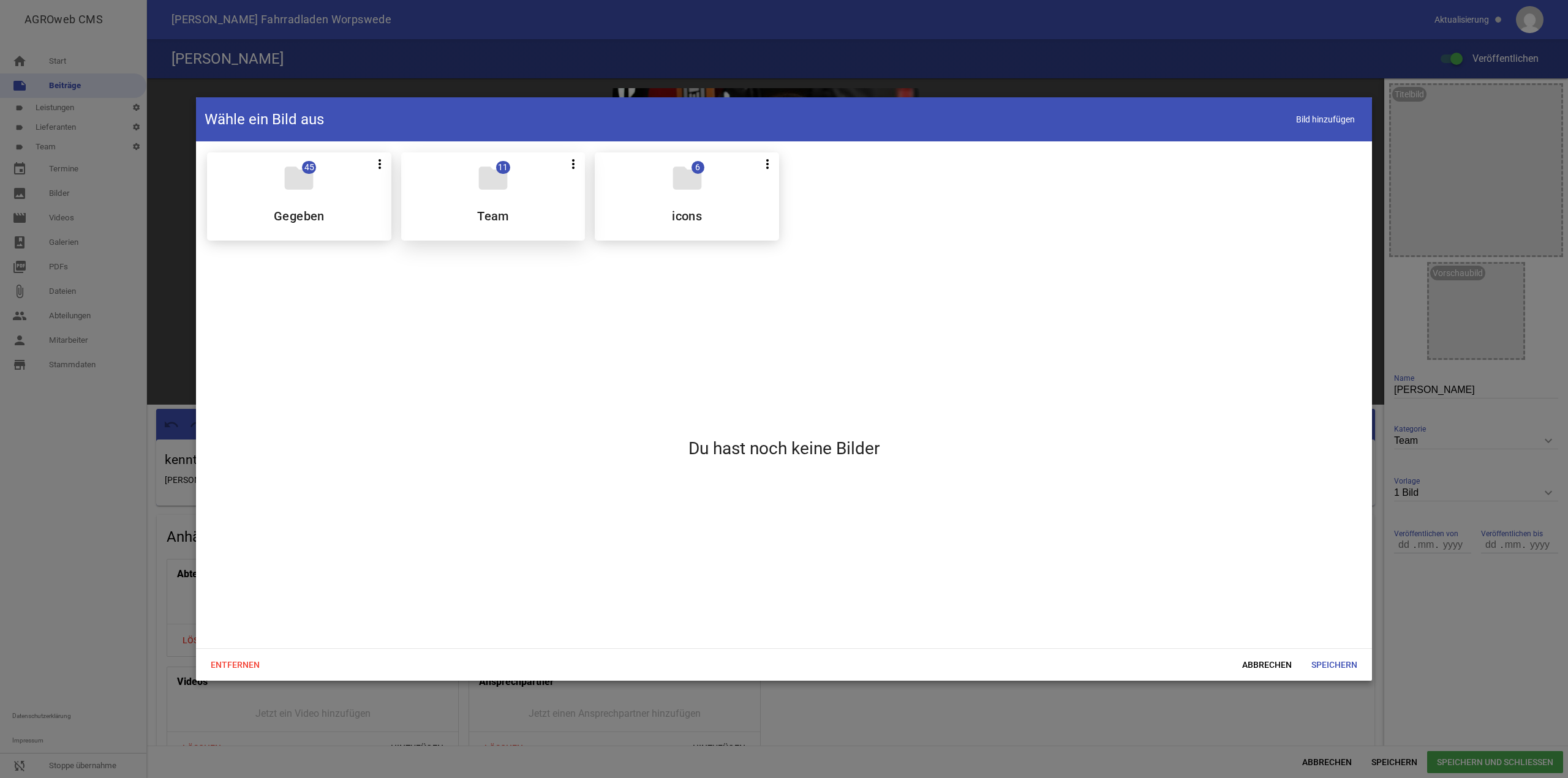
click at [528, 188] on div "folder 11 more_vert Teilen Bearbeiten Löschen Team" at bounding box center [493, 197] width 185 height 88
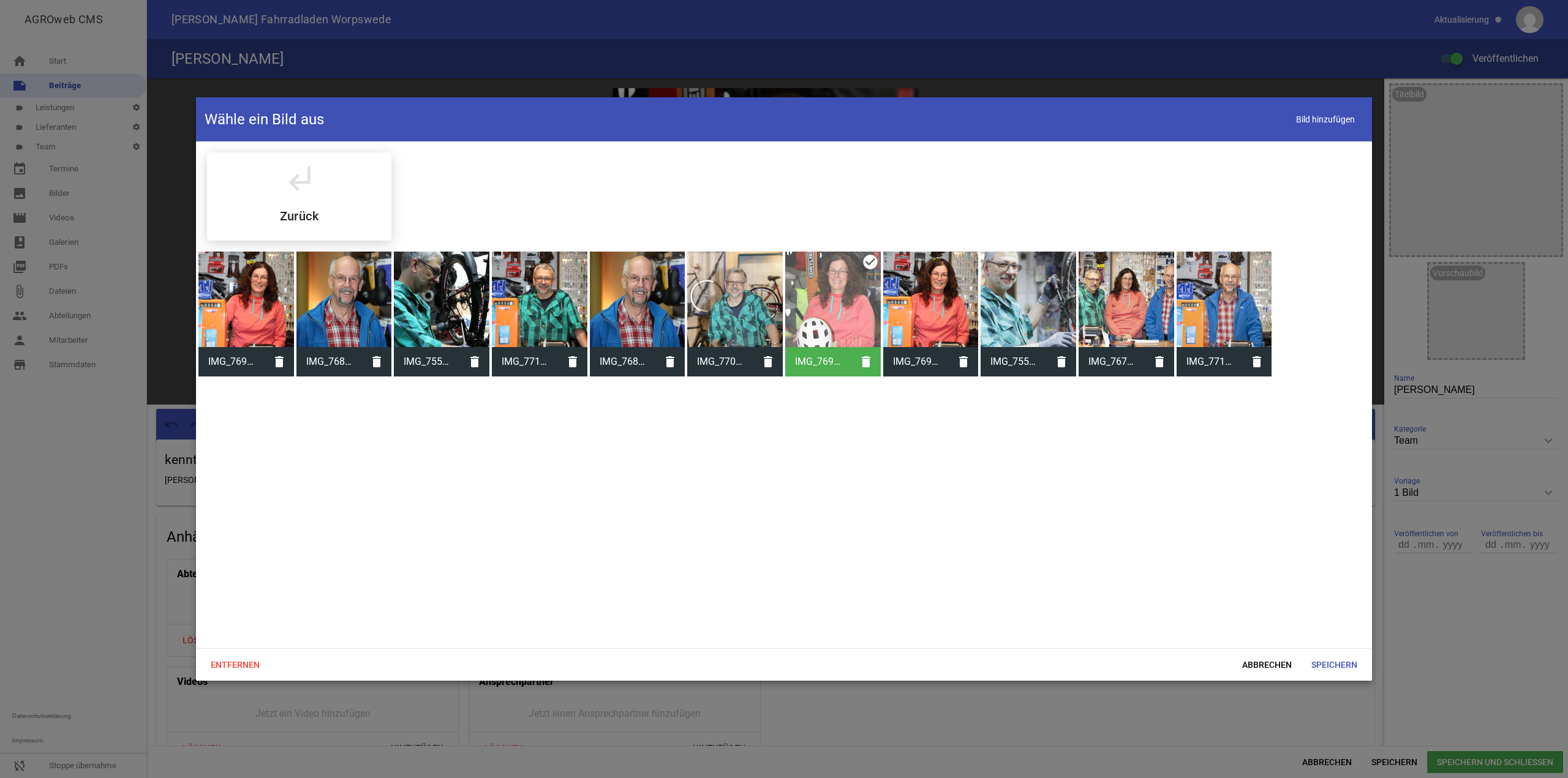
click at [264, 283] on div at bounding box center [246, 299] width 95 height 95
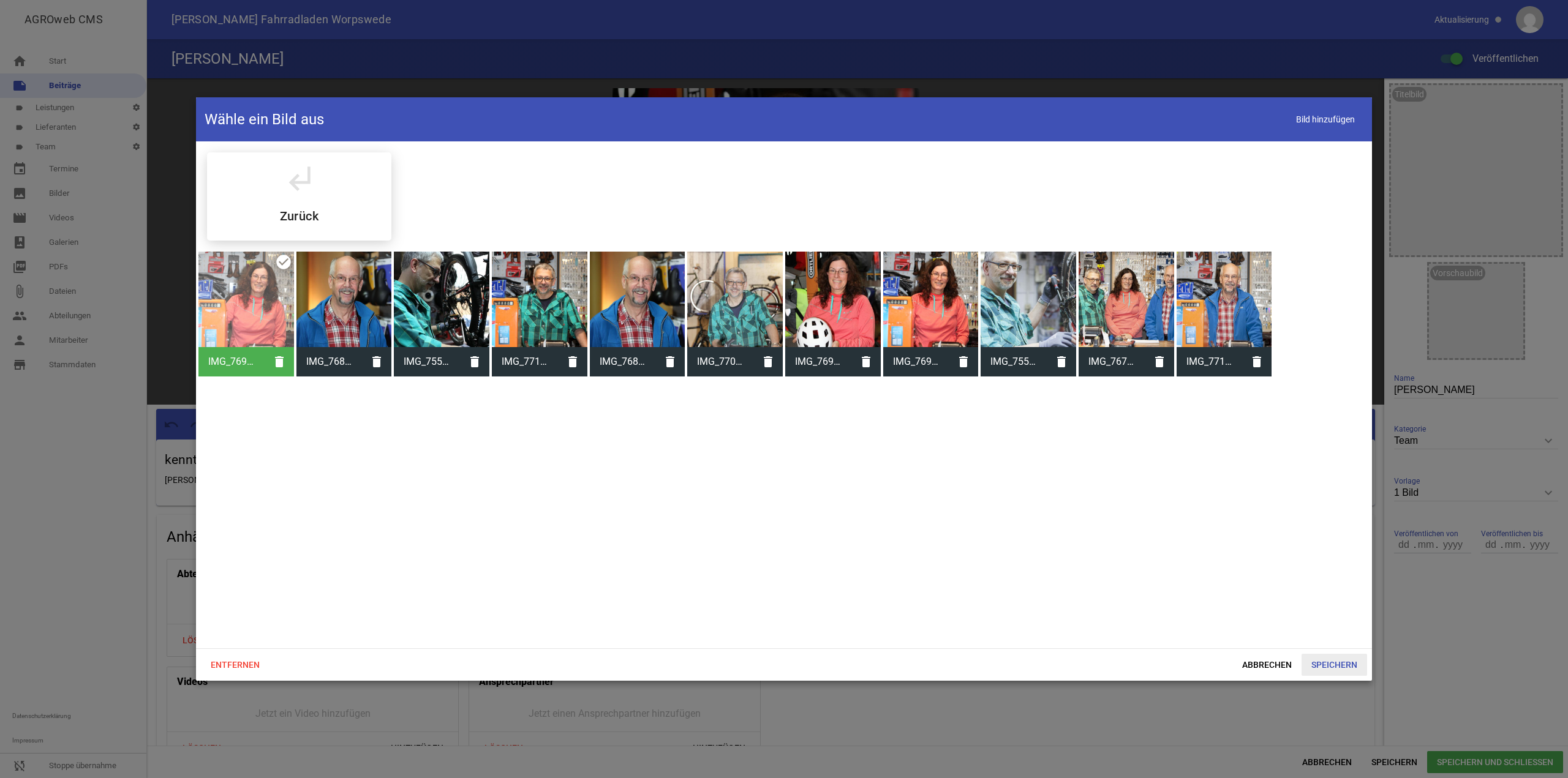
click at [1335, 661] on span "Speichern" at bounding box center [1334, 665] width 66 height 22
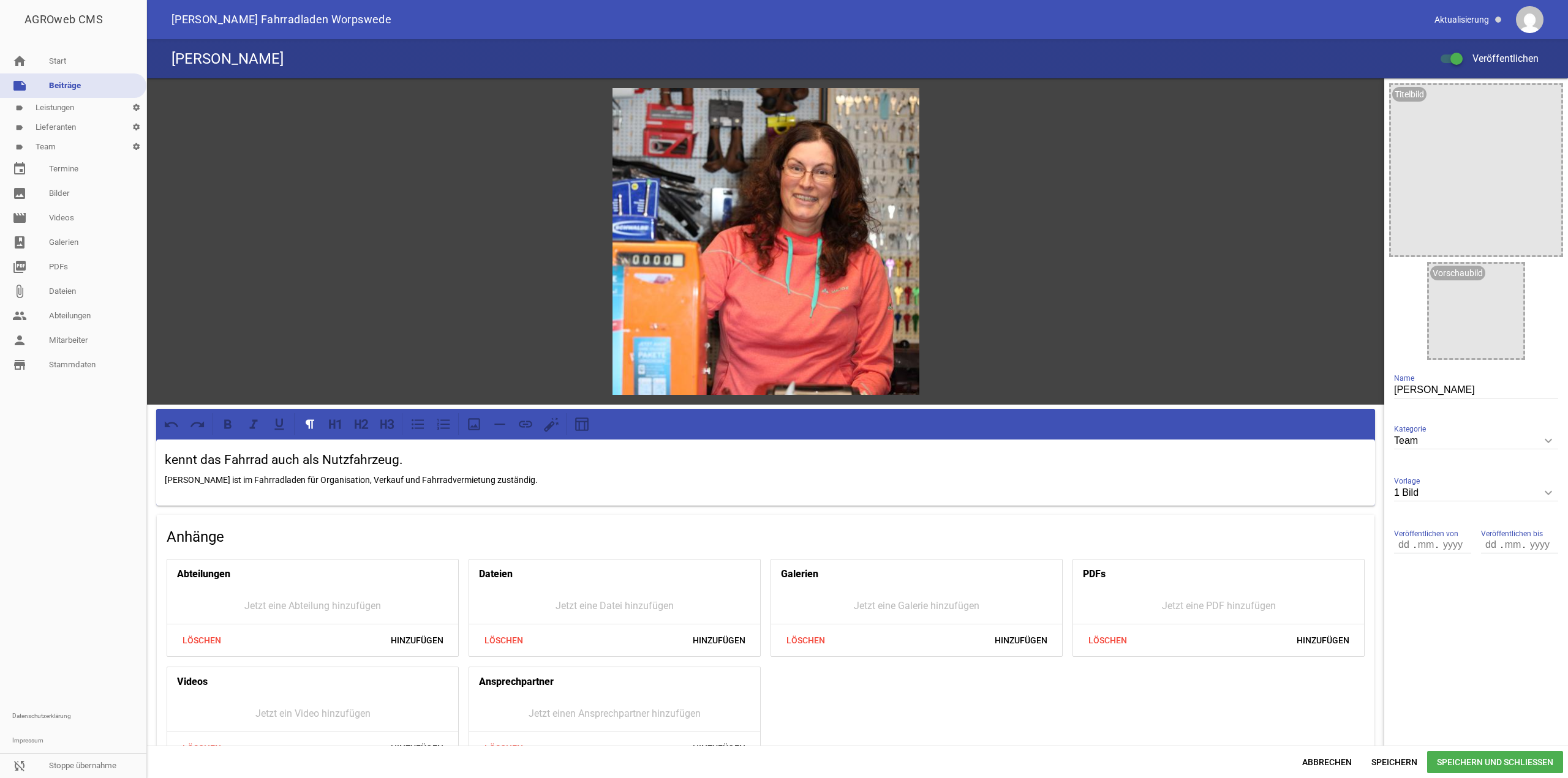
click at [1428, 775] on div "AGROweb CMS home Start note Beiträge label Leistungen settings label Lieferante…" at bounding box center [784, 389] width 1568 height 778
click at [1449, 764] on span "Speichern und Schließen" at bounding box center [1495, 762] width 136 height 22
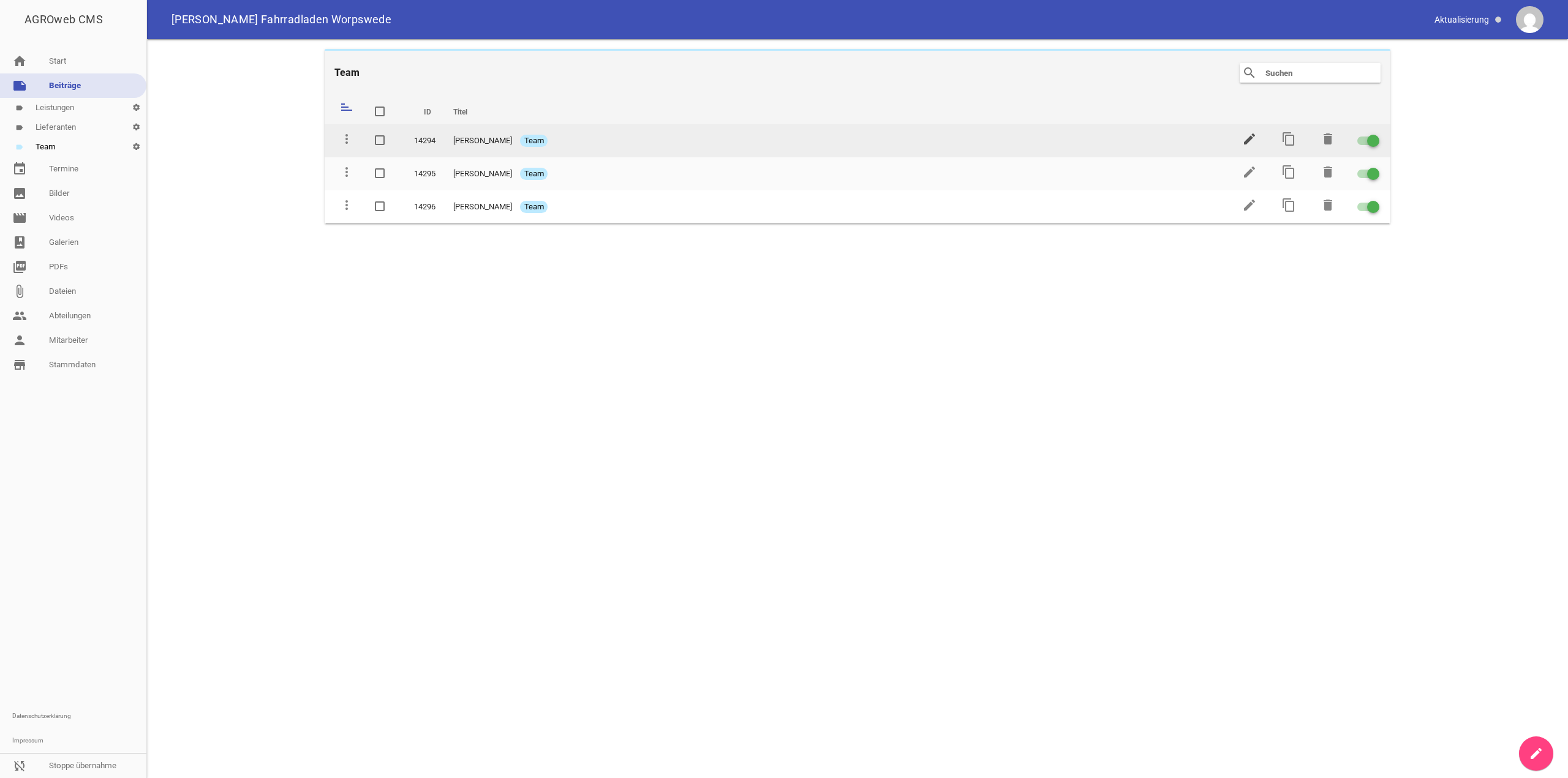
click at [1245, 133] on icon "edit" at bounding box center [1250, 139] width 15 height 15
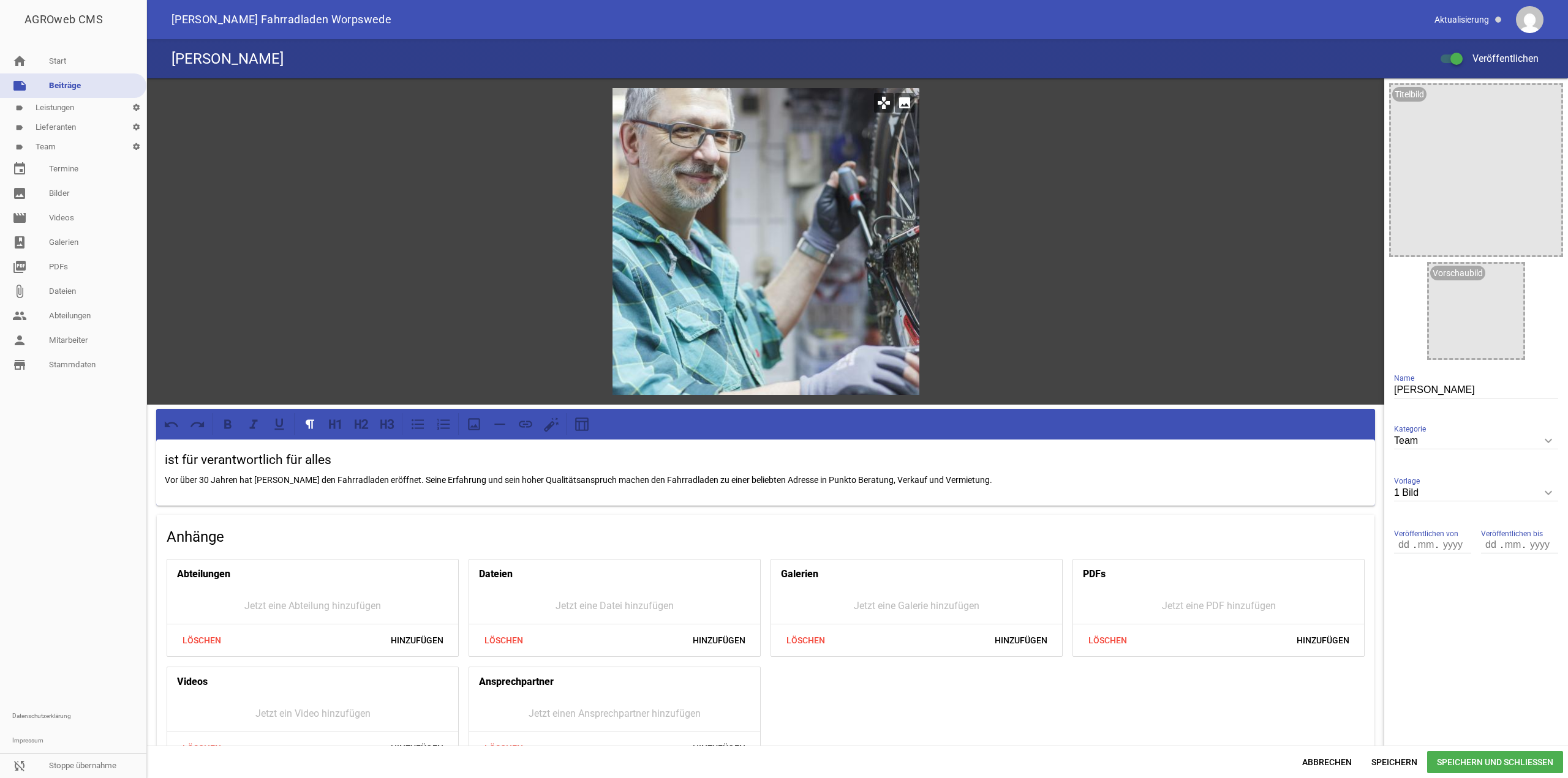
click at [909, 99] on icon "image" at bounding box center [905, 103] width 20 height 20
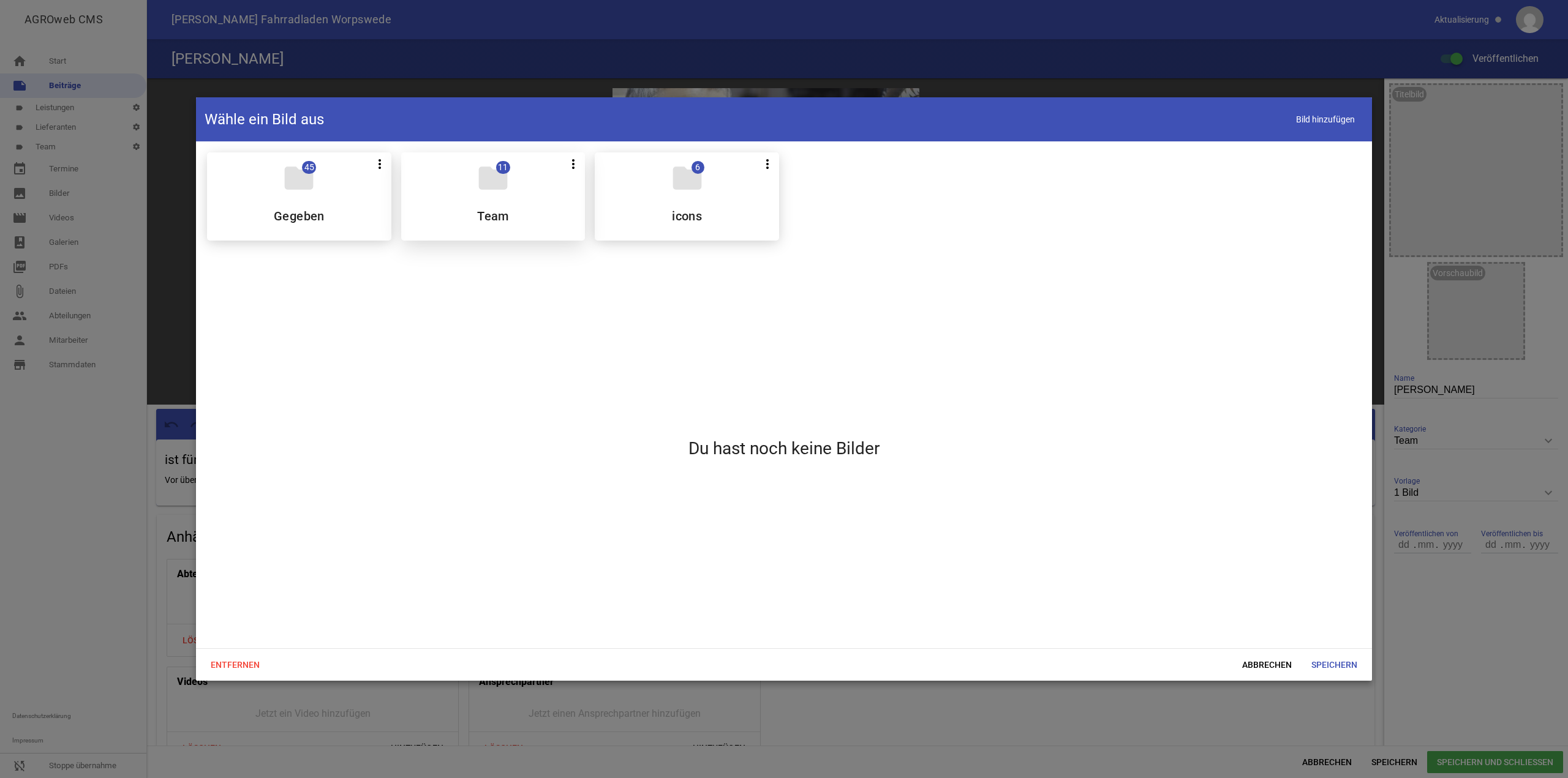
click at [543, 174] on div "folder 11 more_vert Teilen Bearbeiten Löschen Team" at bounding box center [493, 197] width 185 height 88
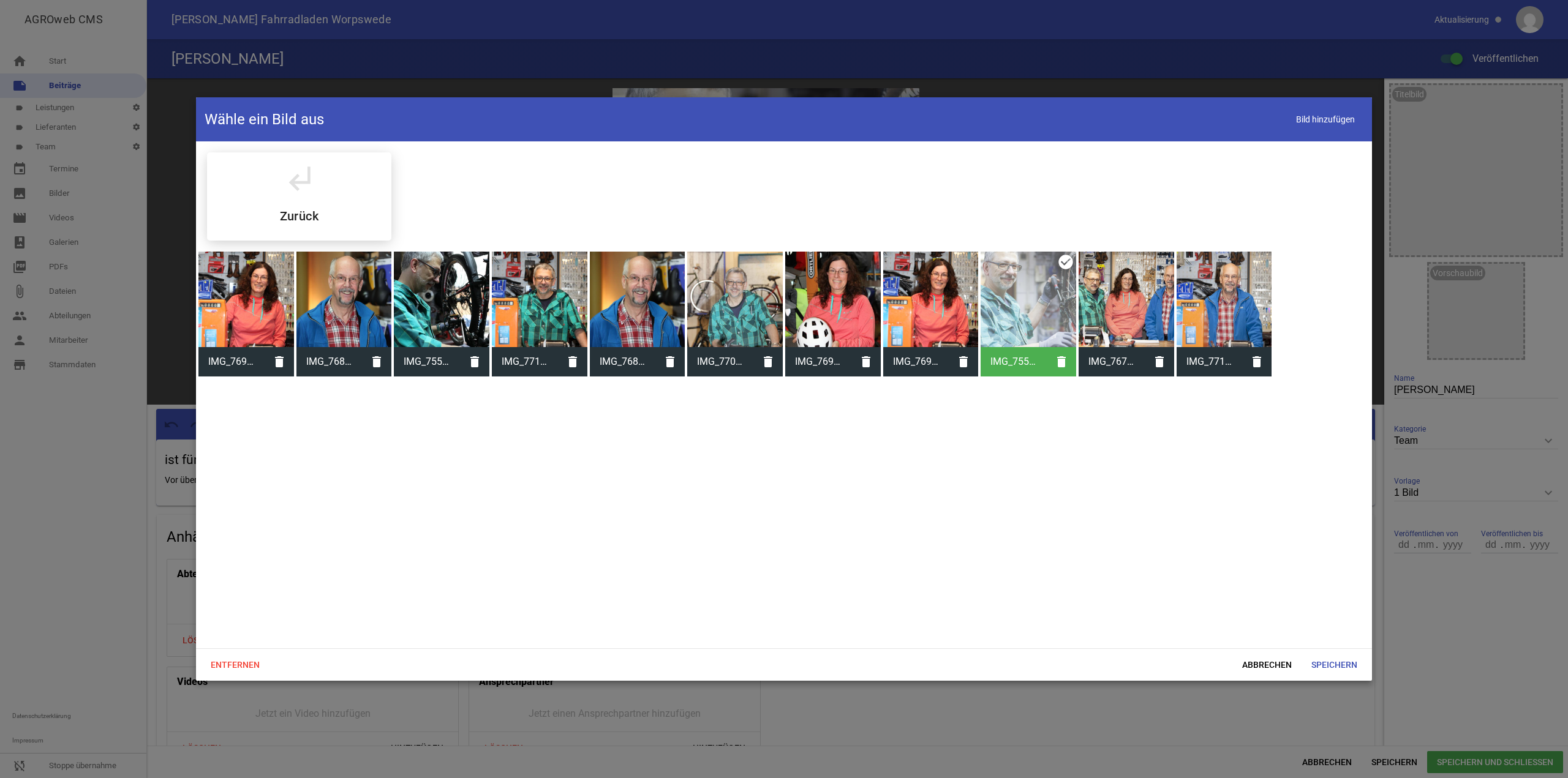
click at [446, 308] on div at bounding box center [442, 299] width 95 height 95
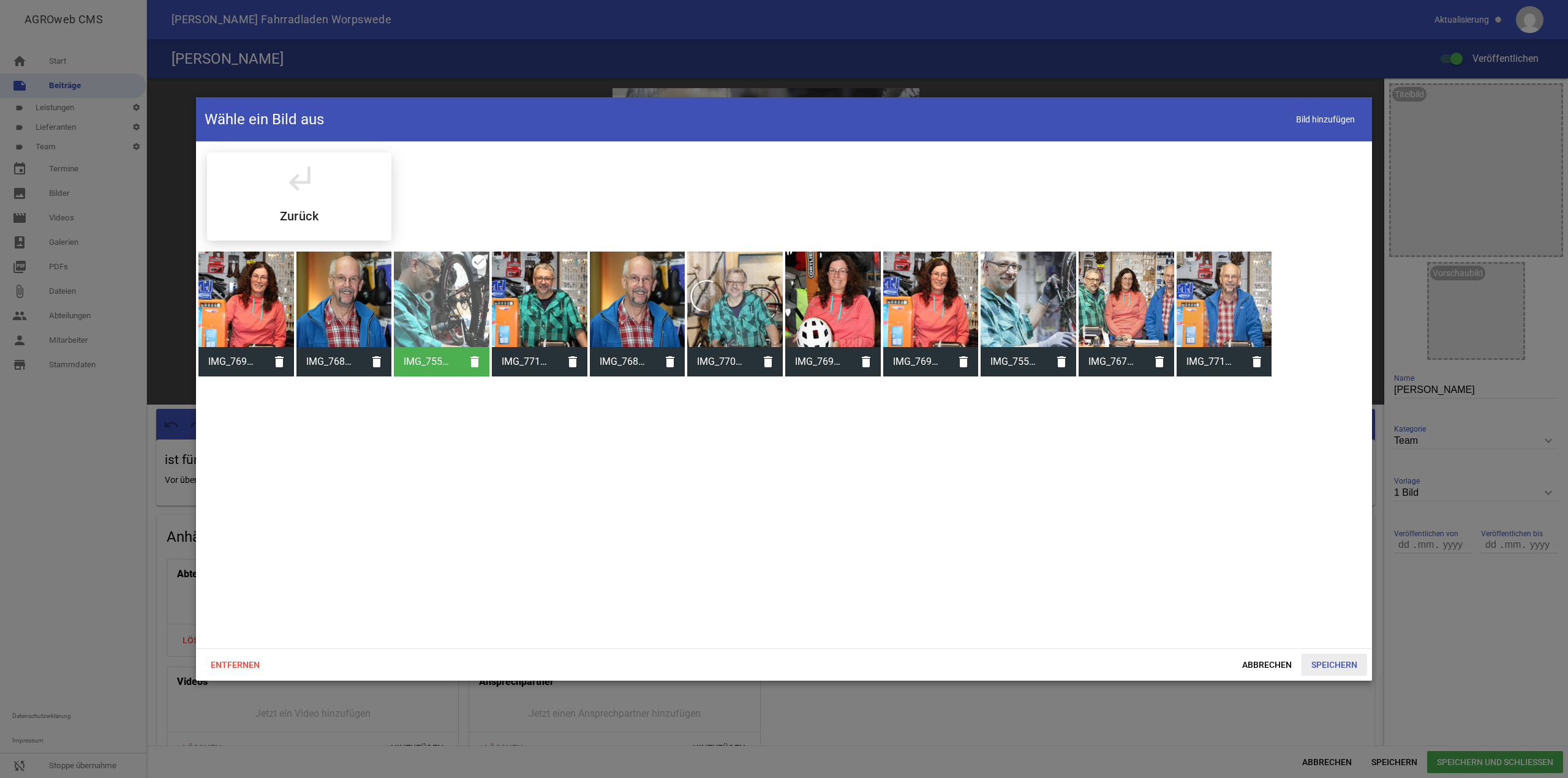
click at [1347, 663] on span "Speichern" at bounding box center [1334, 665] width 66 height 22
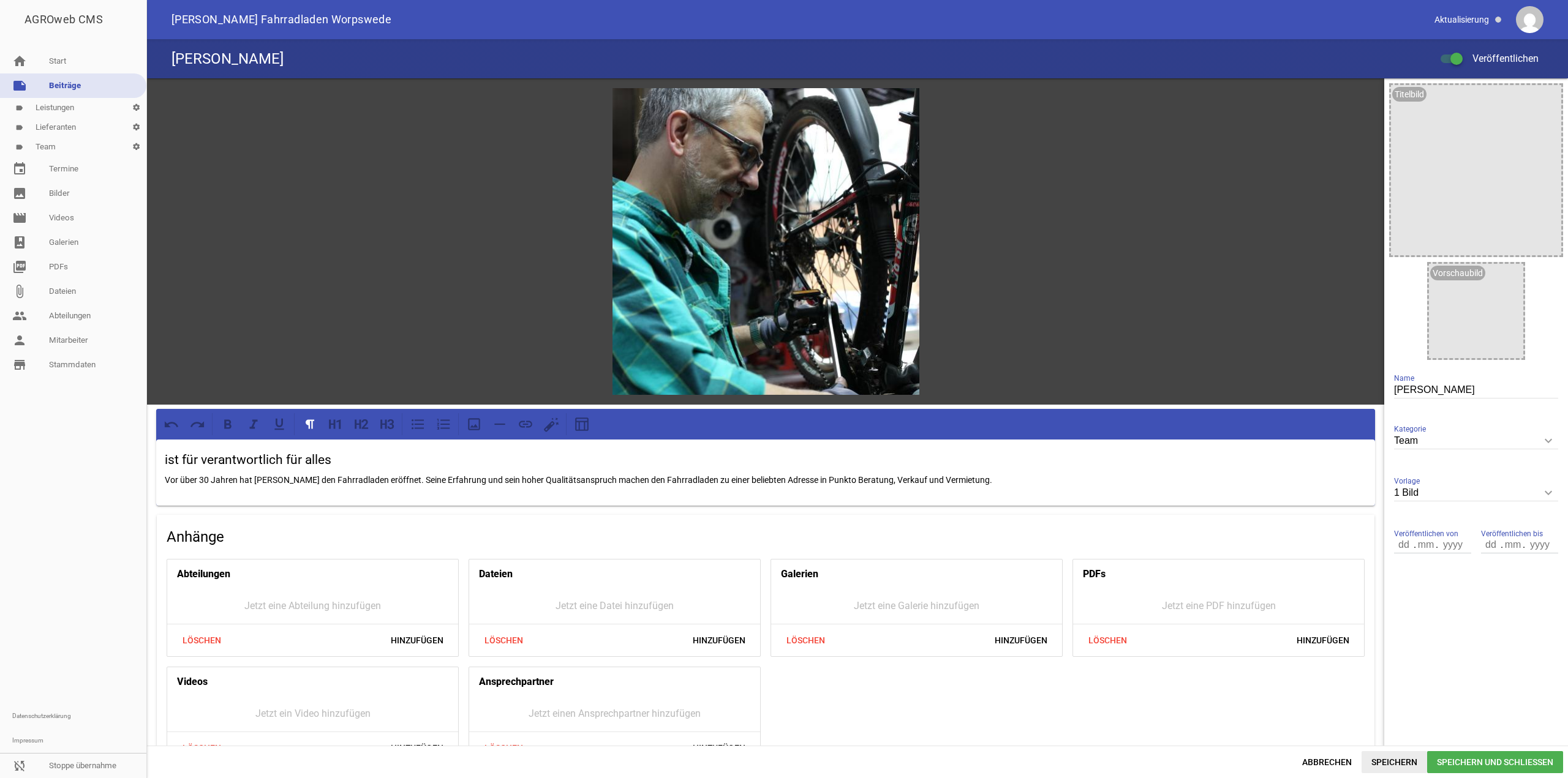
click at [1392, 756] on span "Speichern" at bounding box center [1394, 762] width 66 height 22
click at [1456, 753] on span "Speichern und Schließen" at bounding box center [1495, 762] width 136 height 22
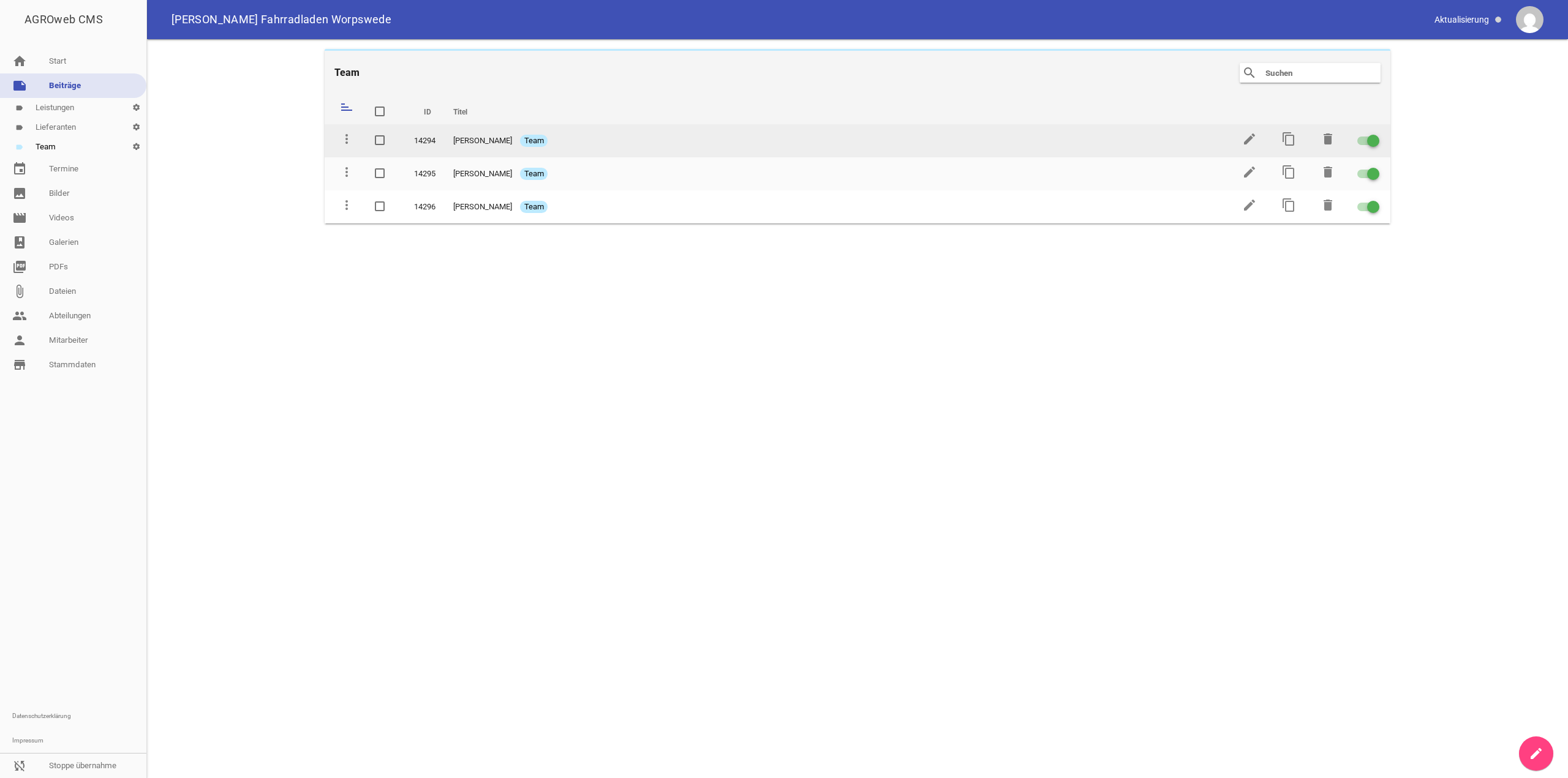
click at [1239, 143] on td "edit" at bounding box center [1248, 141] width 39 height 33
click at [1245, 138] on icon "edit" at bounding box center [1250, 139] width 15 height 15
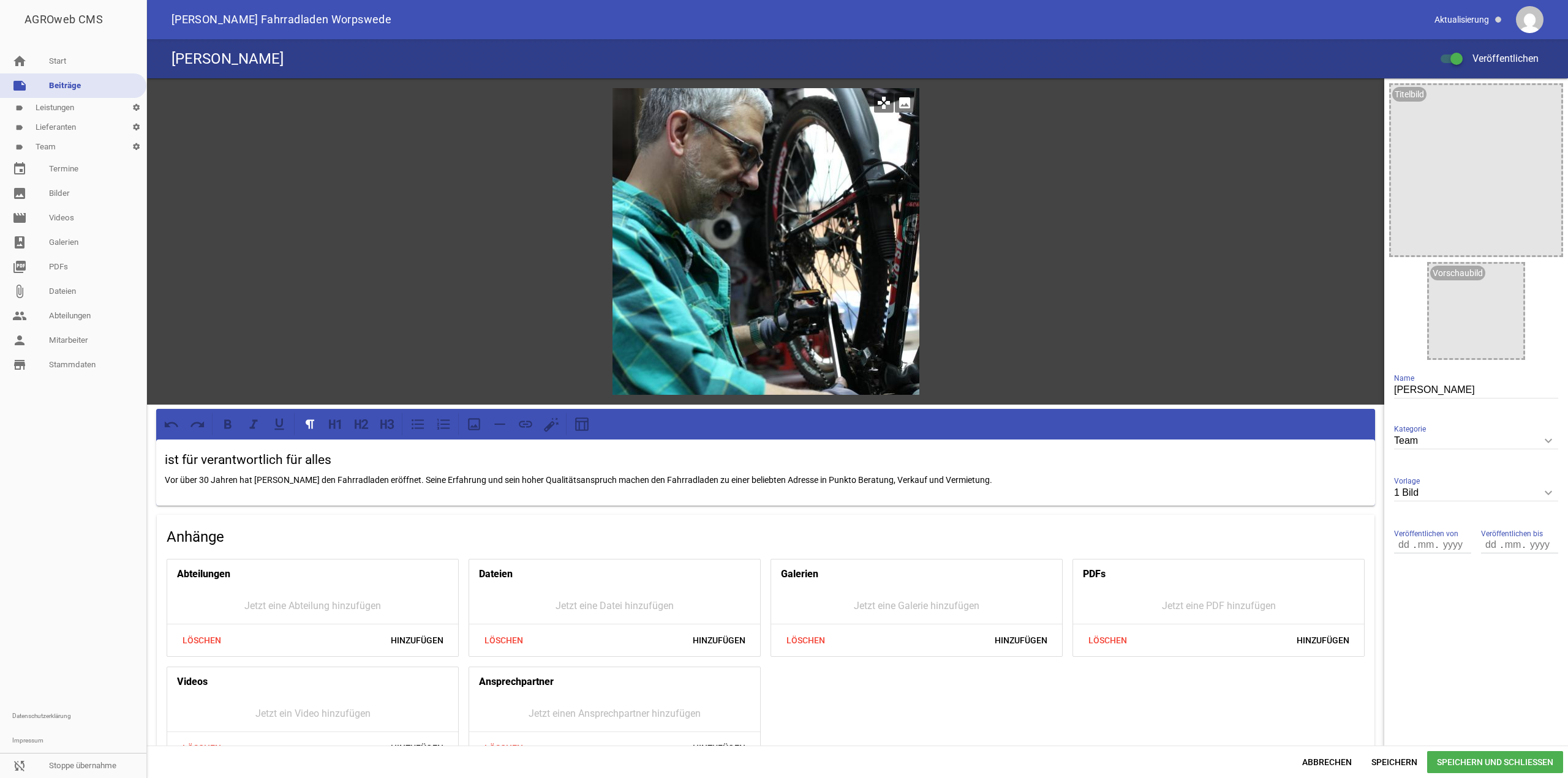
click at [899, 97] on icon "image" at bounding box center [905, 103] width 20 height 20
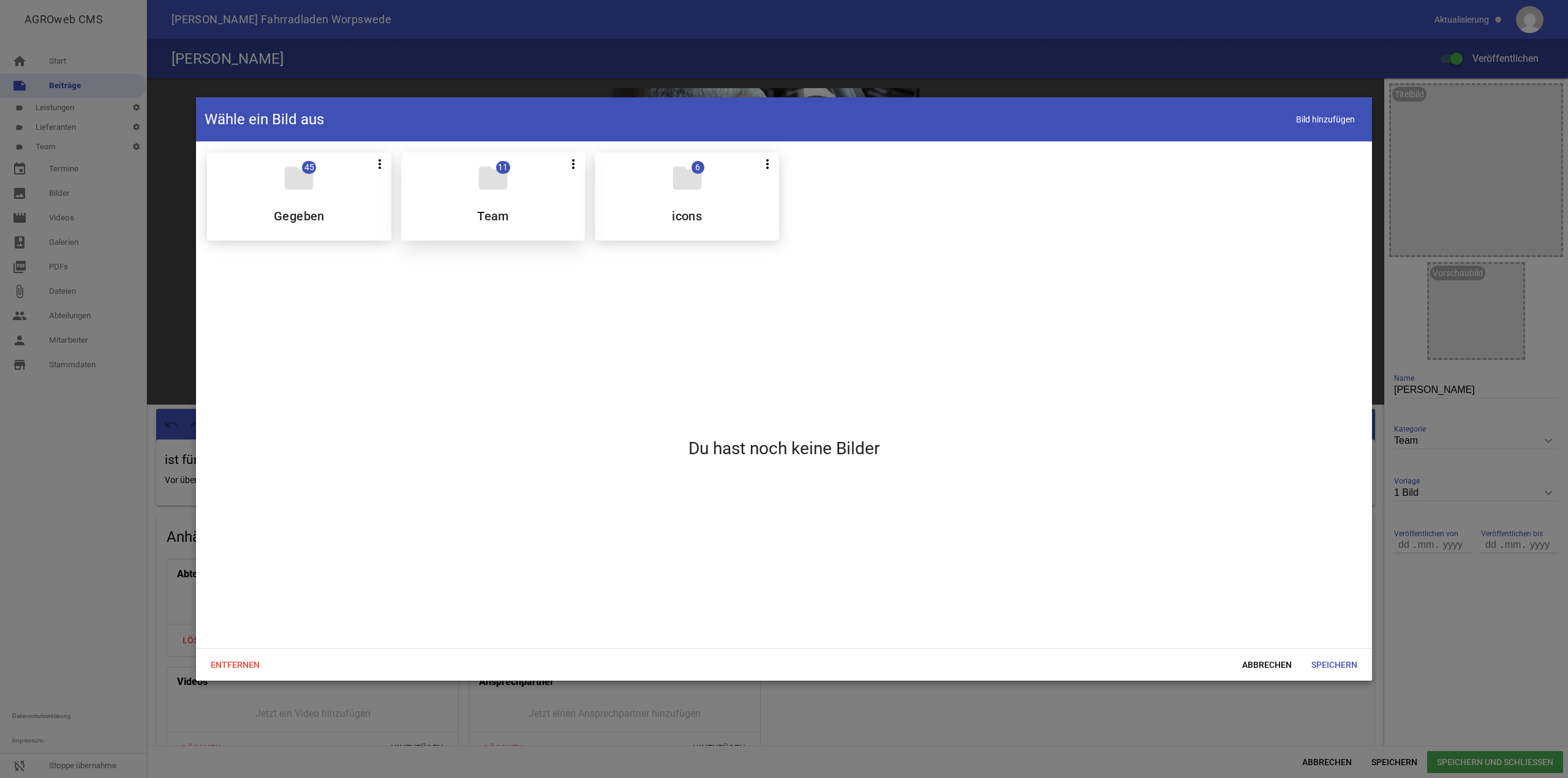
click at [481, 204] on div "folder 11 more_vert Teilen Bearbeiten Löschen Team" at bounding box center [493, 197] width 185 height 88
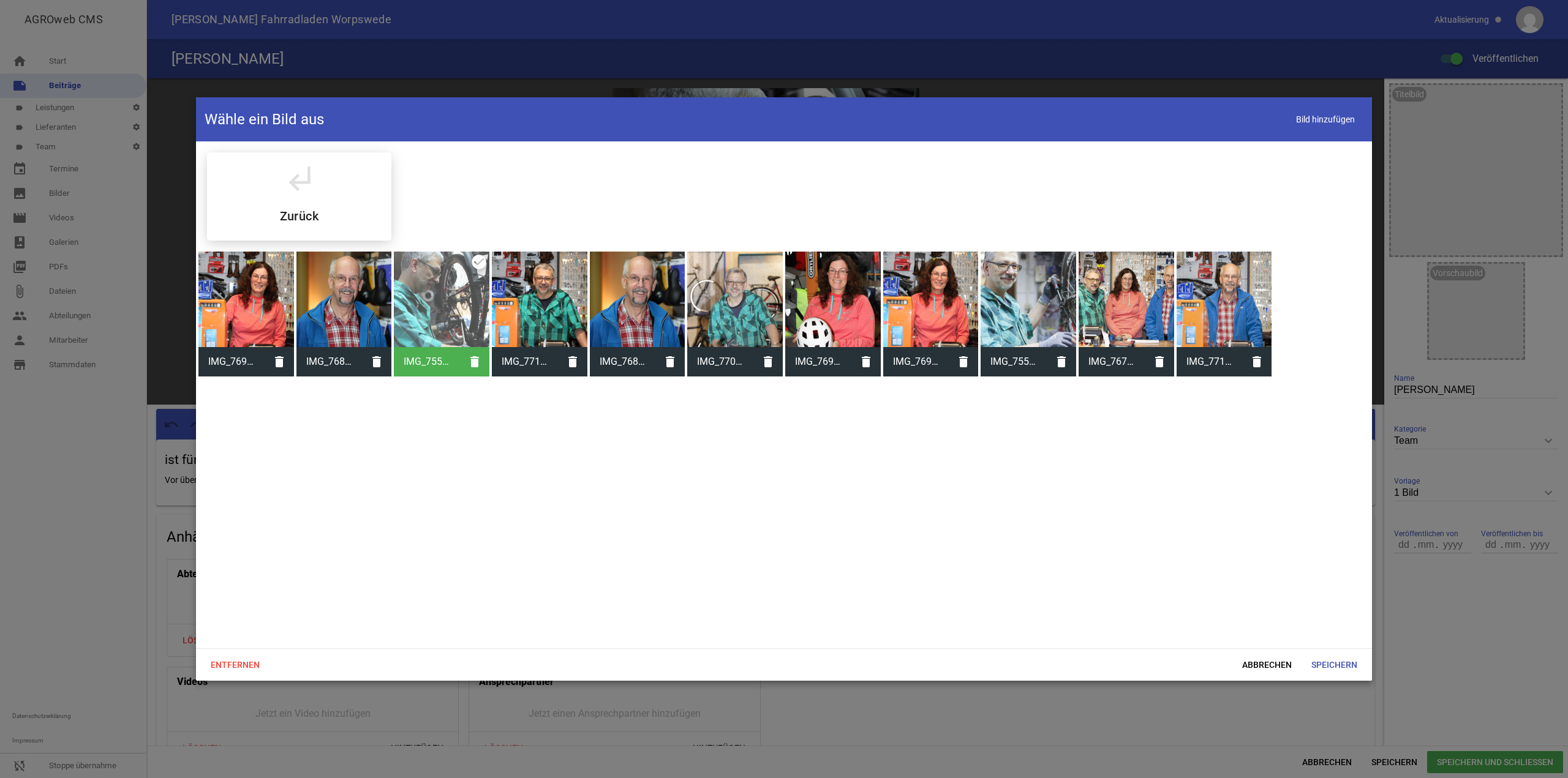
click at [542, 289] on div at bounding box center [539, 299] width 95 height 95
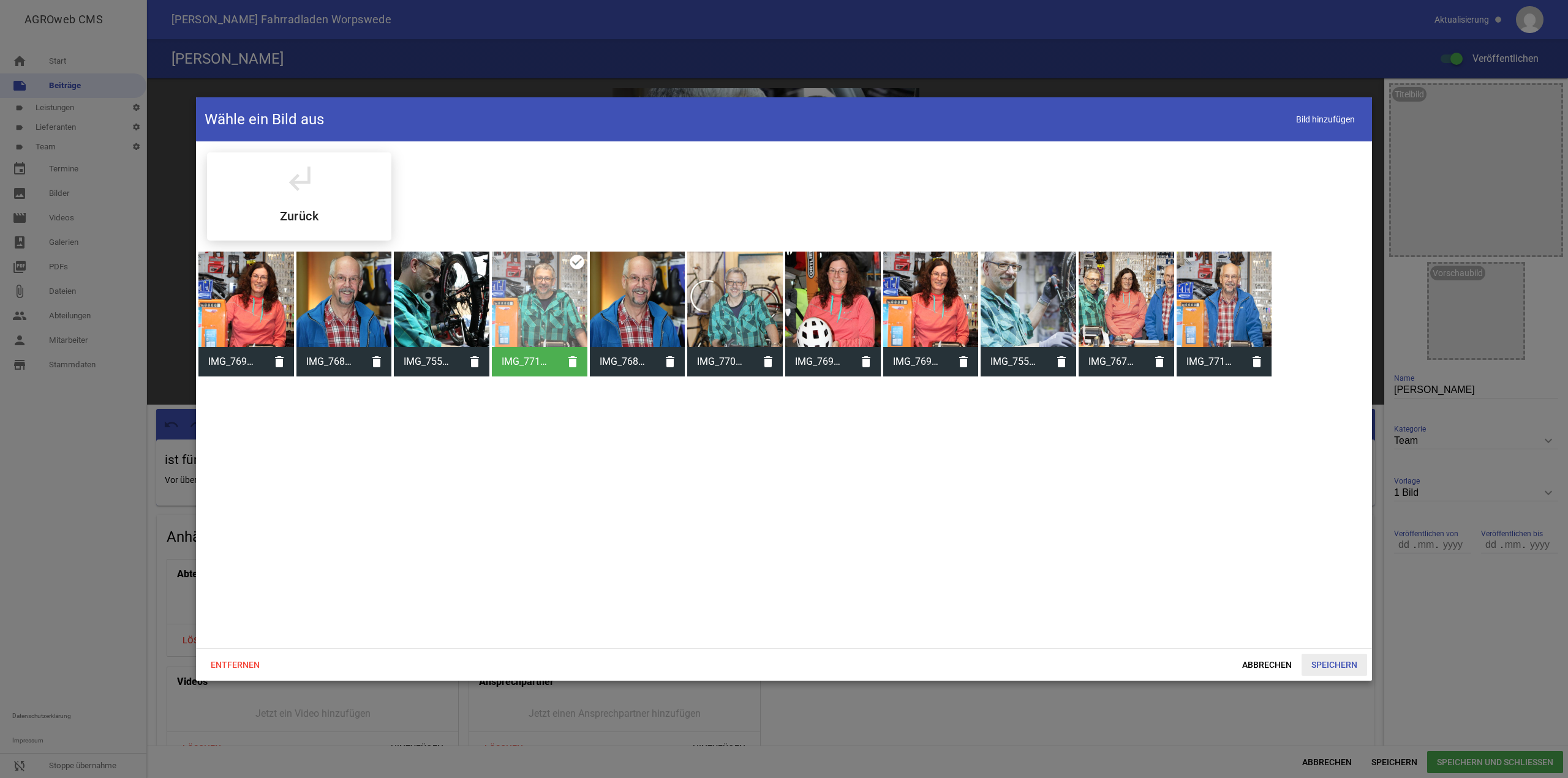
click at [1331, 662] on span "Speichern" at bounding box center [1334, 665] width 66 height 22
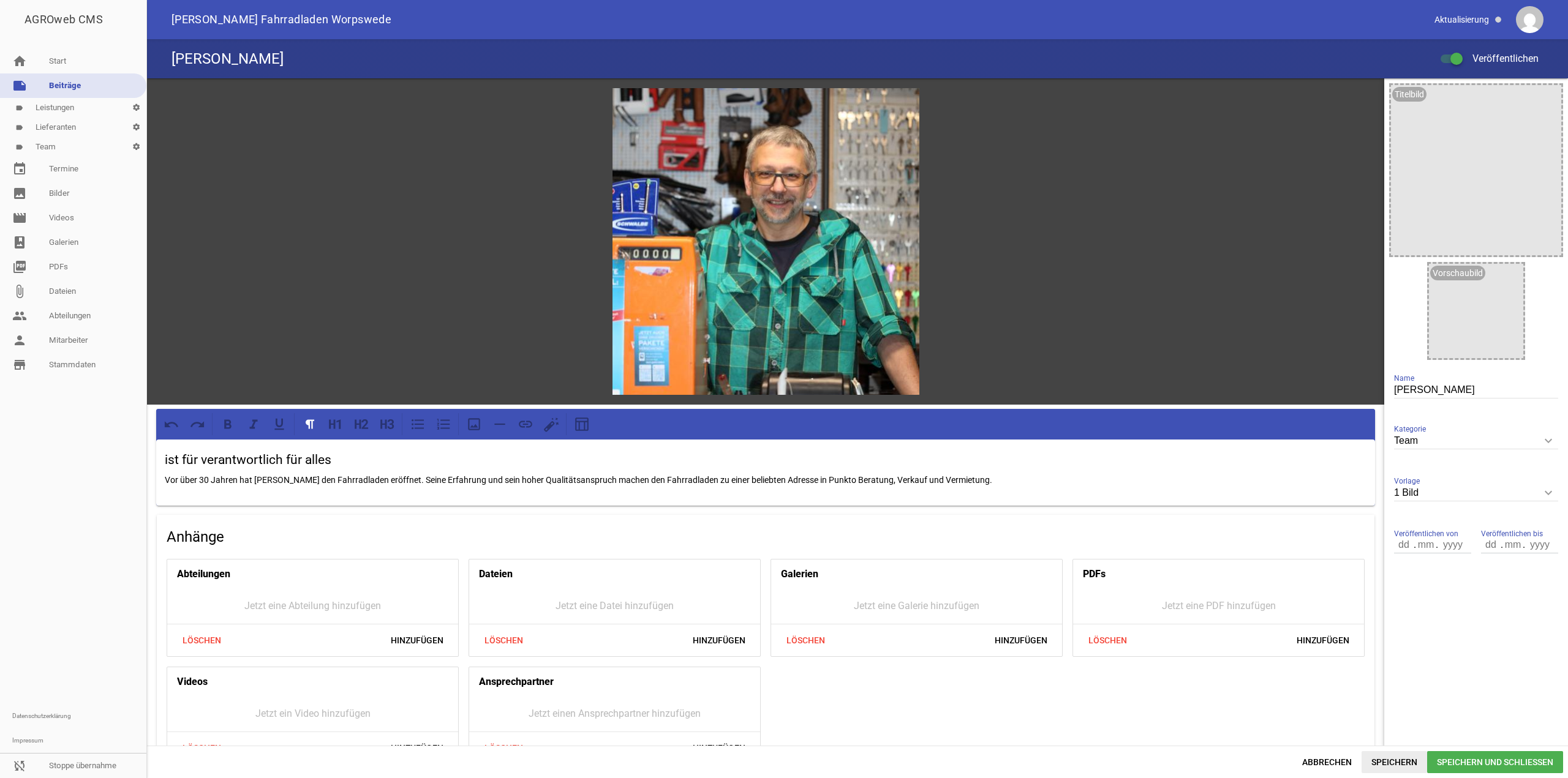
click at [1389, 755] on span "Speichern" at bounding box center [1394, 762] width 66 height 22
